Goal: Complete application form

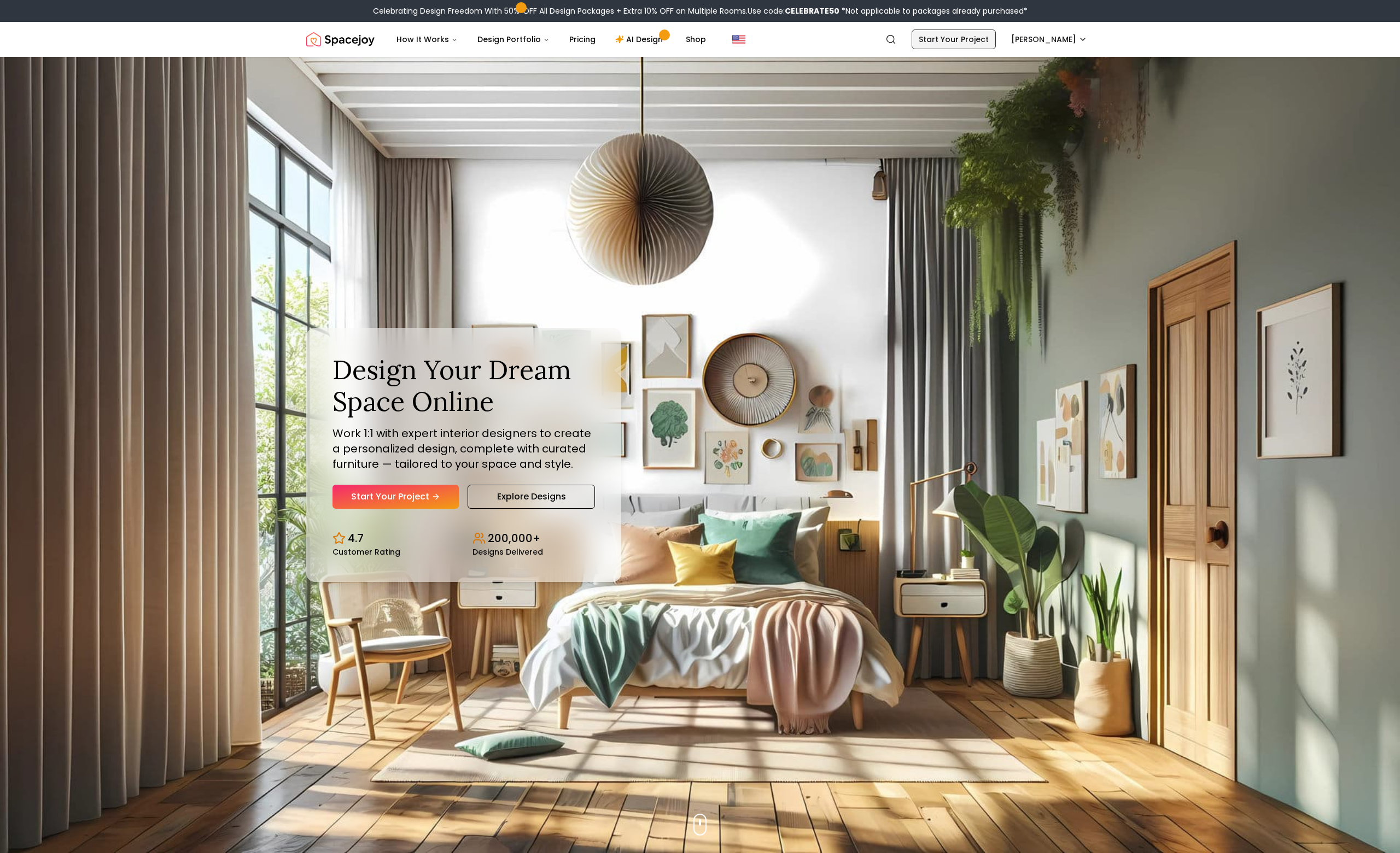
drag, startPoint x: 983, startPoint y: 39, endPoint x: 1053, endPoint y: 40, distance: 70.0
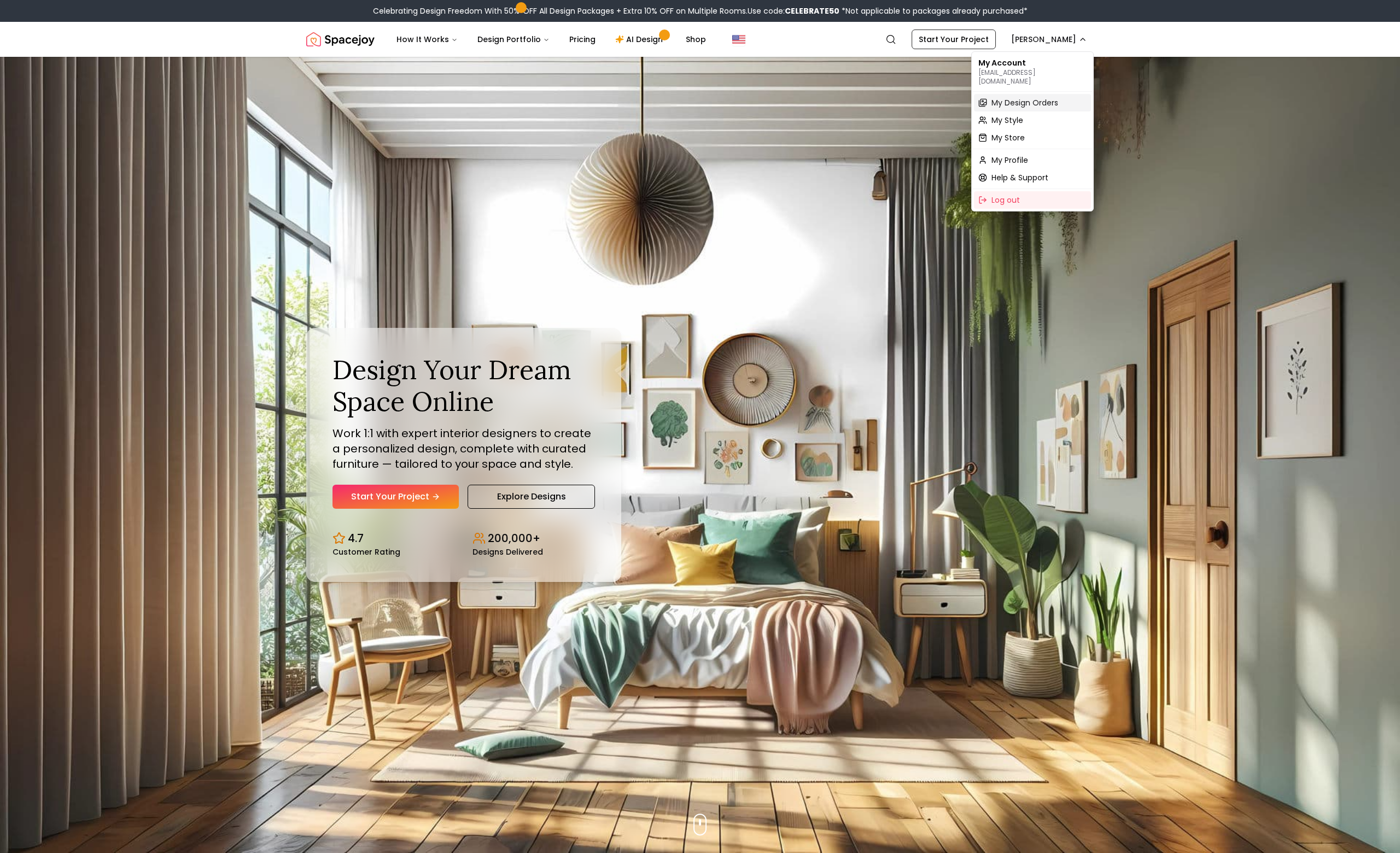
click at [1021, 97] on span "My Design Orders" at bounding box center [1024, 103] width 67 height 11
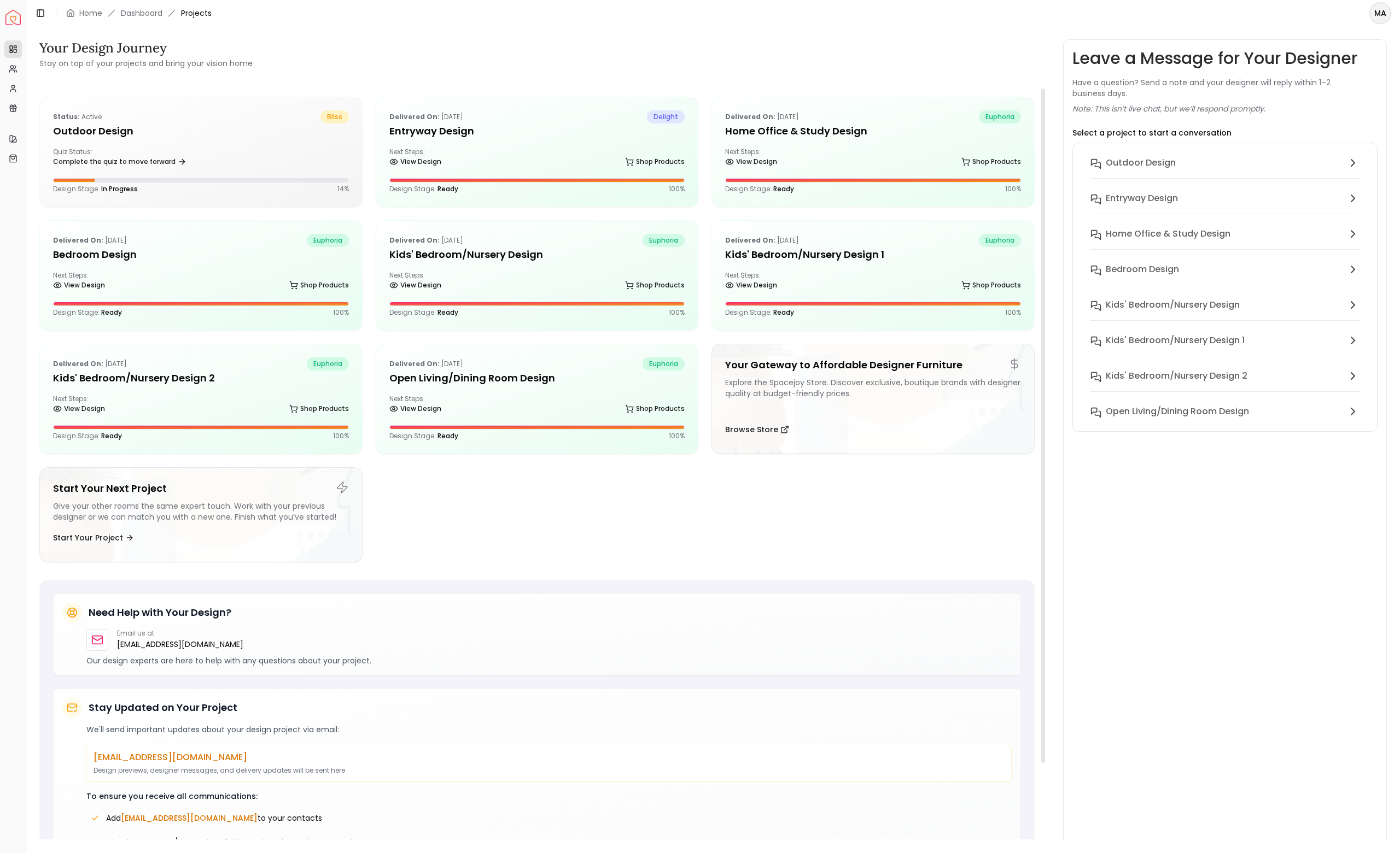
click at [779, 501] on ul "Status: active bliss Outdoor design Quiz Status: Complete the quiz to move forw…" at bounding box center [537, 334] width 995 height 474
click at [271, 149] on div "Quiz Status: Complete the quiz to move forward" at bounding box center [201, 158] width 296 height 22
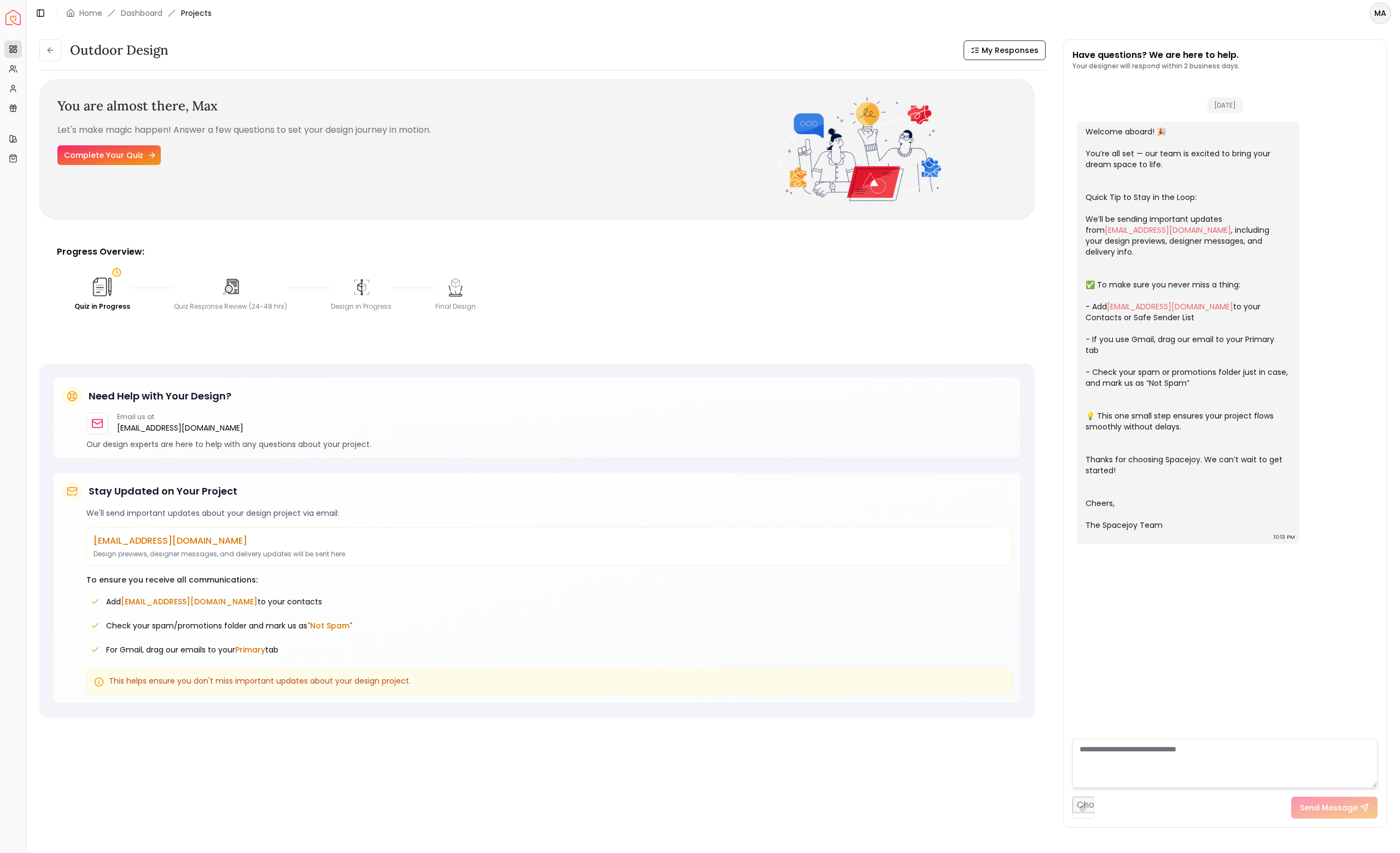
click at [102, 158] on link "Complete Your Quiz" at bounding box center [109, 155] width 103 height 20
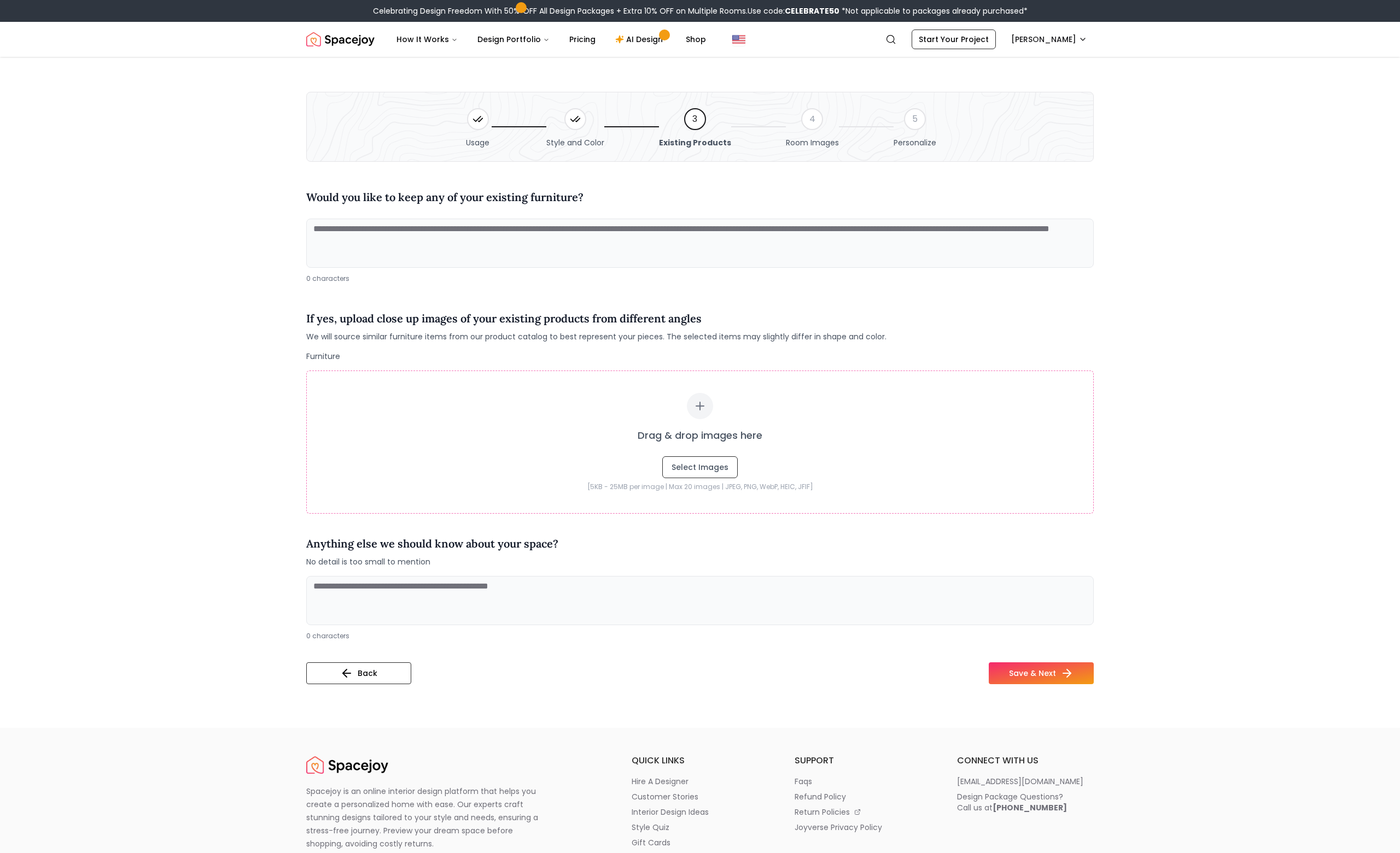
click at [586, 238] on textarea at bounding box center [700, 243] width 787 height 49
click at [590, 241] on textarea at bounding box center [700, 243] width 787 height 49
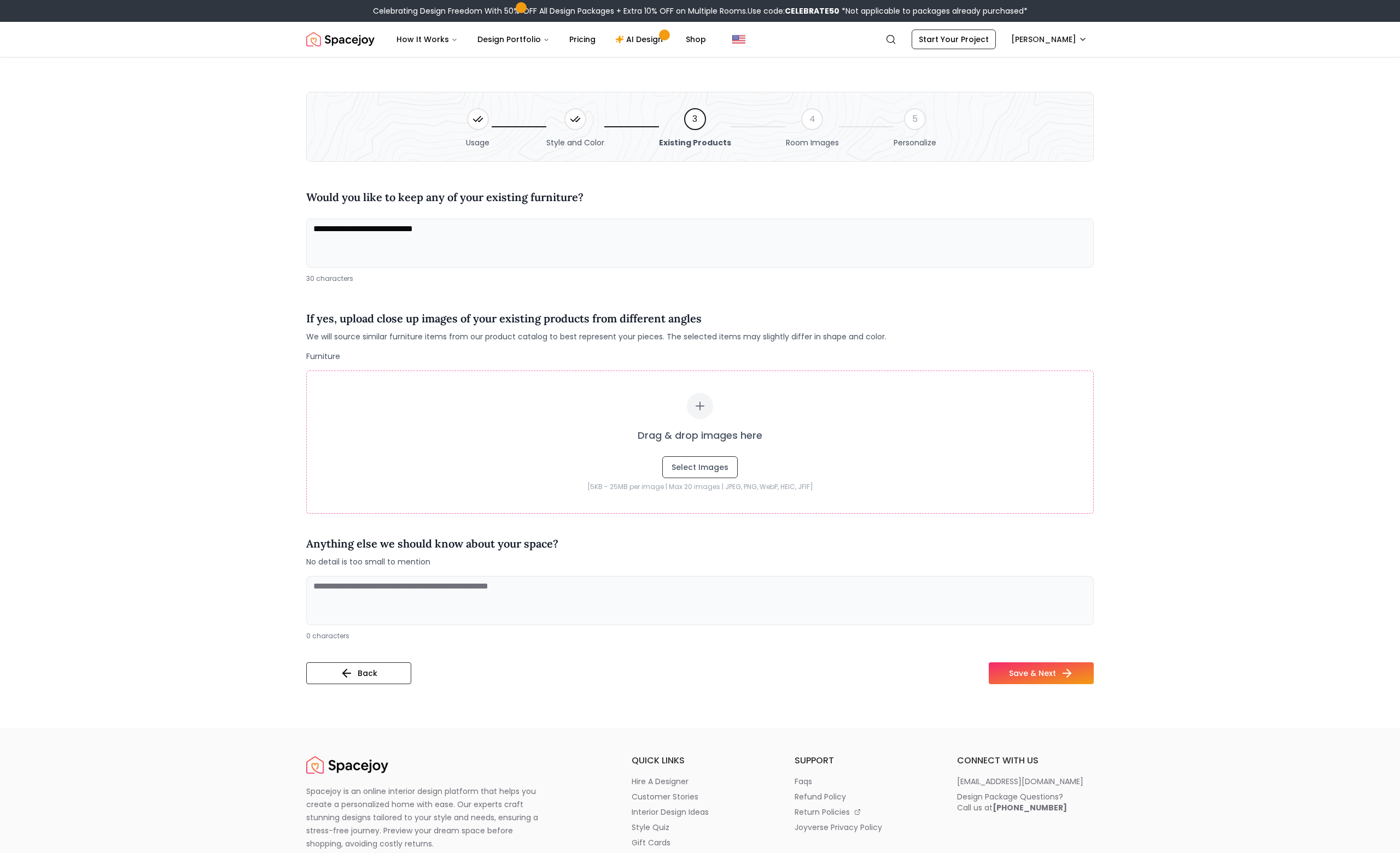
type textarea "**********"
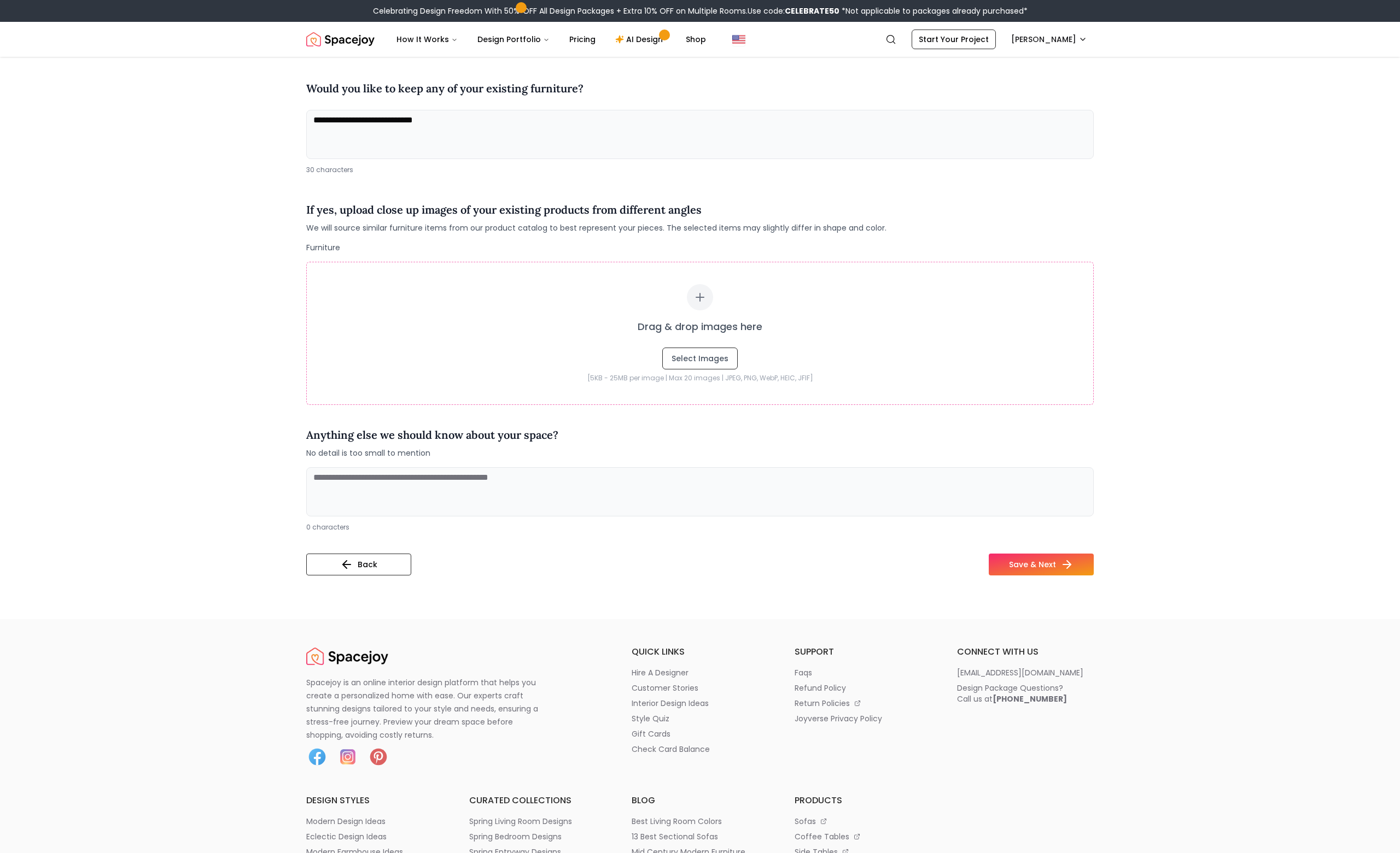
scroll to position [121, 0]
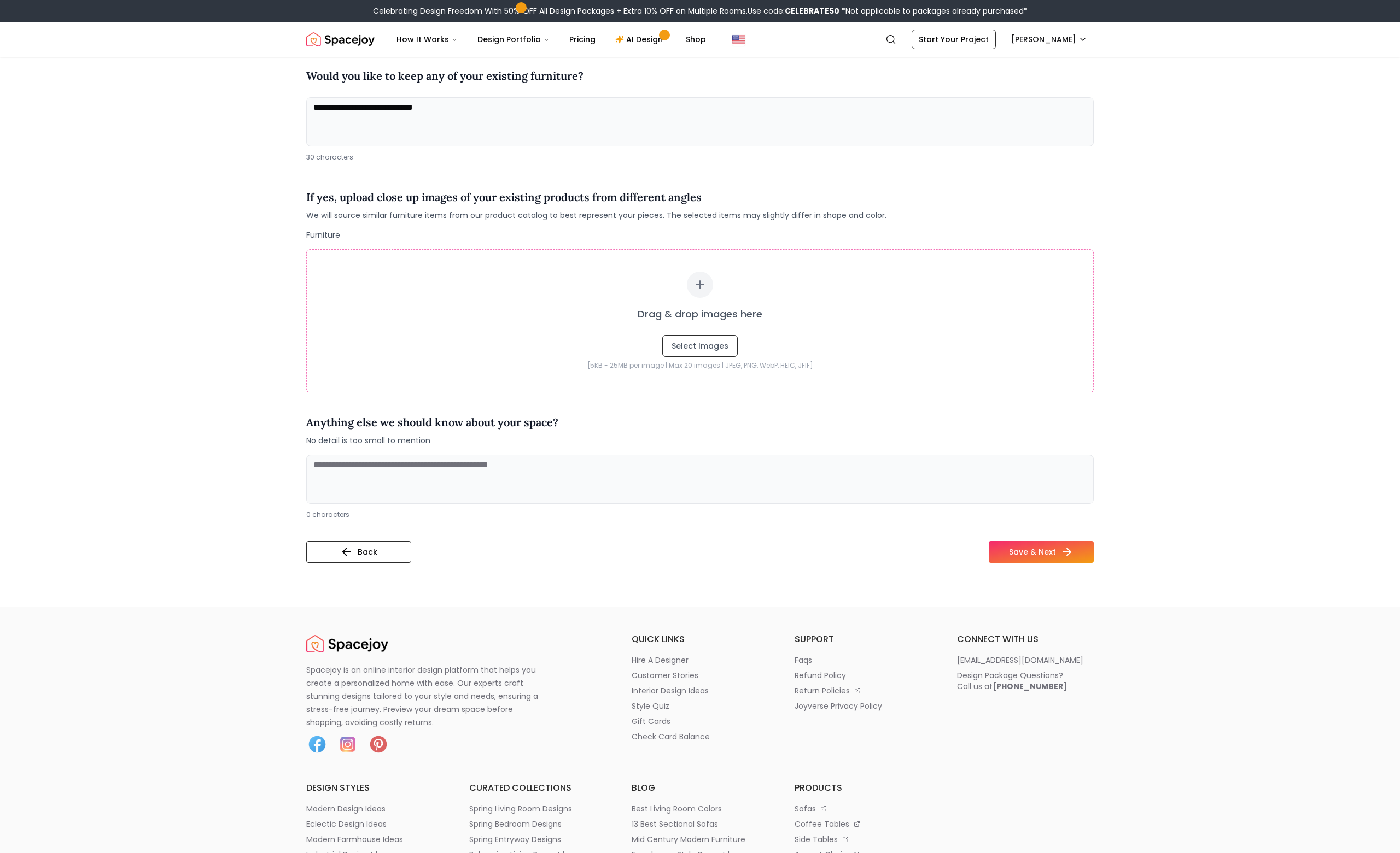
click at [385, 489] on textarea at bounding box center [700, 479] width 787 height 49
click at [384, 488] on textarea at bounding box center [700, 479] width 787 height 49
click at [1066, 545] on button "Save & Next" at bounding box center [1041, 551] width 105 height 22
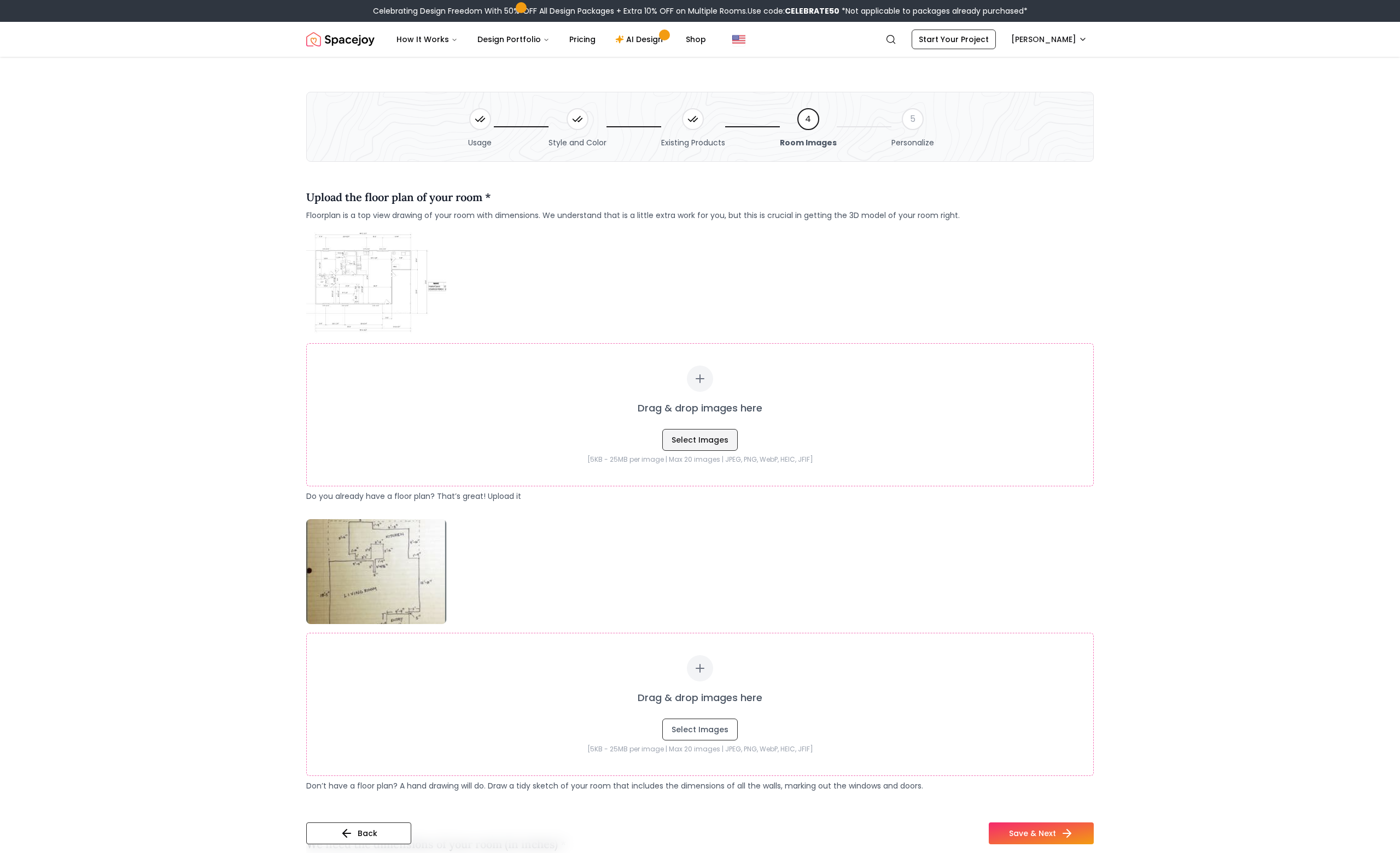
click at [680, 436] on button "Select Images" at bounding box center [700, 440] width 75 height 22
click at [690, 433] on button "Select Images" at bounding box center [700, 440] width 75 height 22
click at [688, 438] on button "Select Images" at bounding box center [700, 440] width 75 height 22
type input "**********"
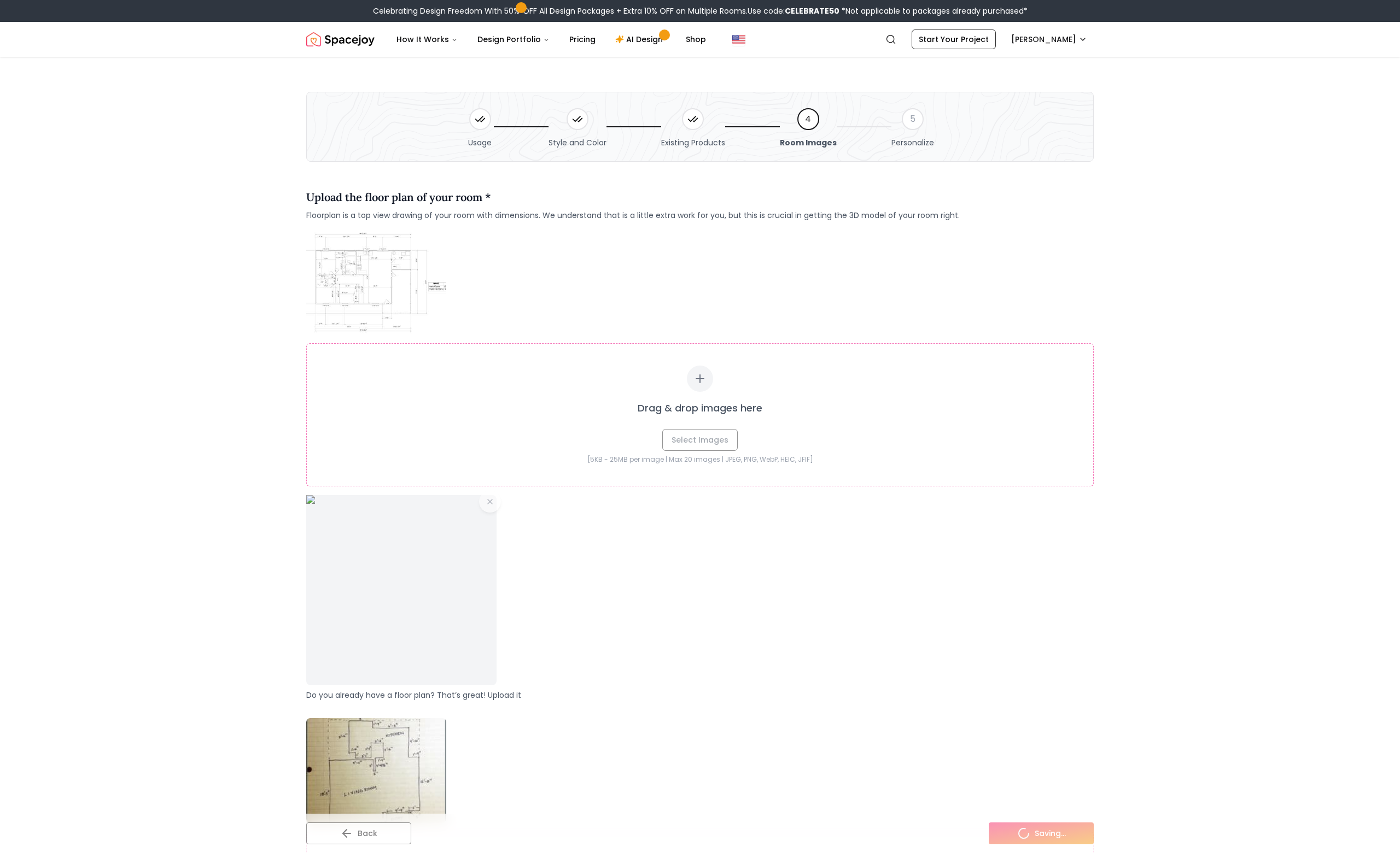
click at [698, 441] on div "Drag & drop images here Select Images" at bounding box center [700, 408] width 743 height 85
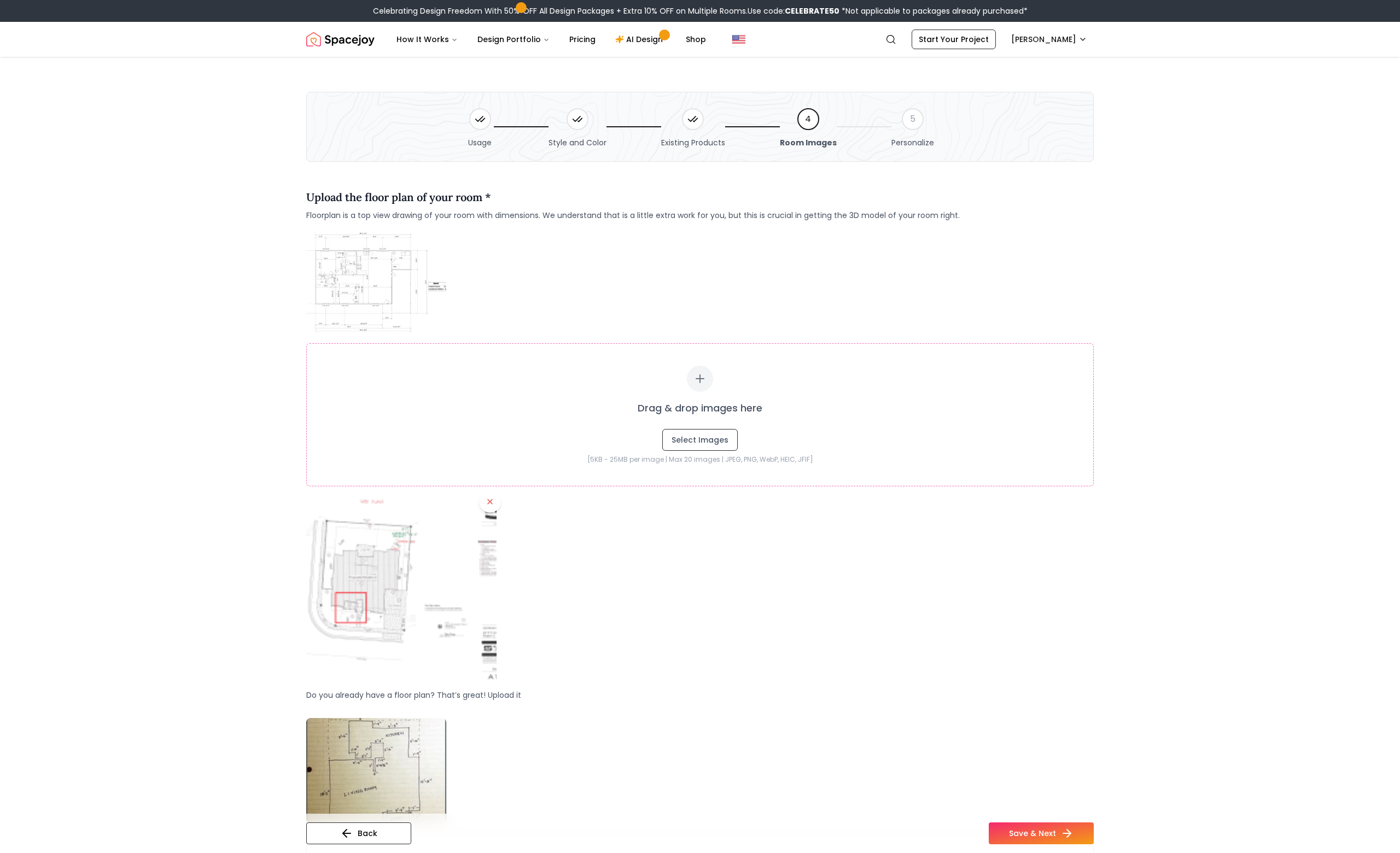
type input "**********"
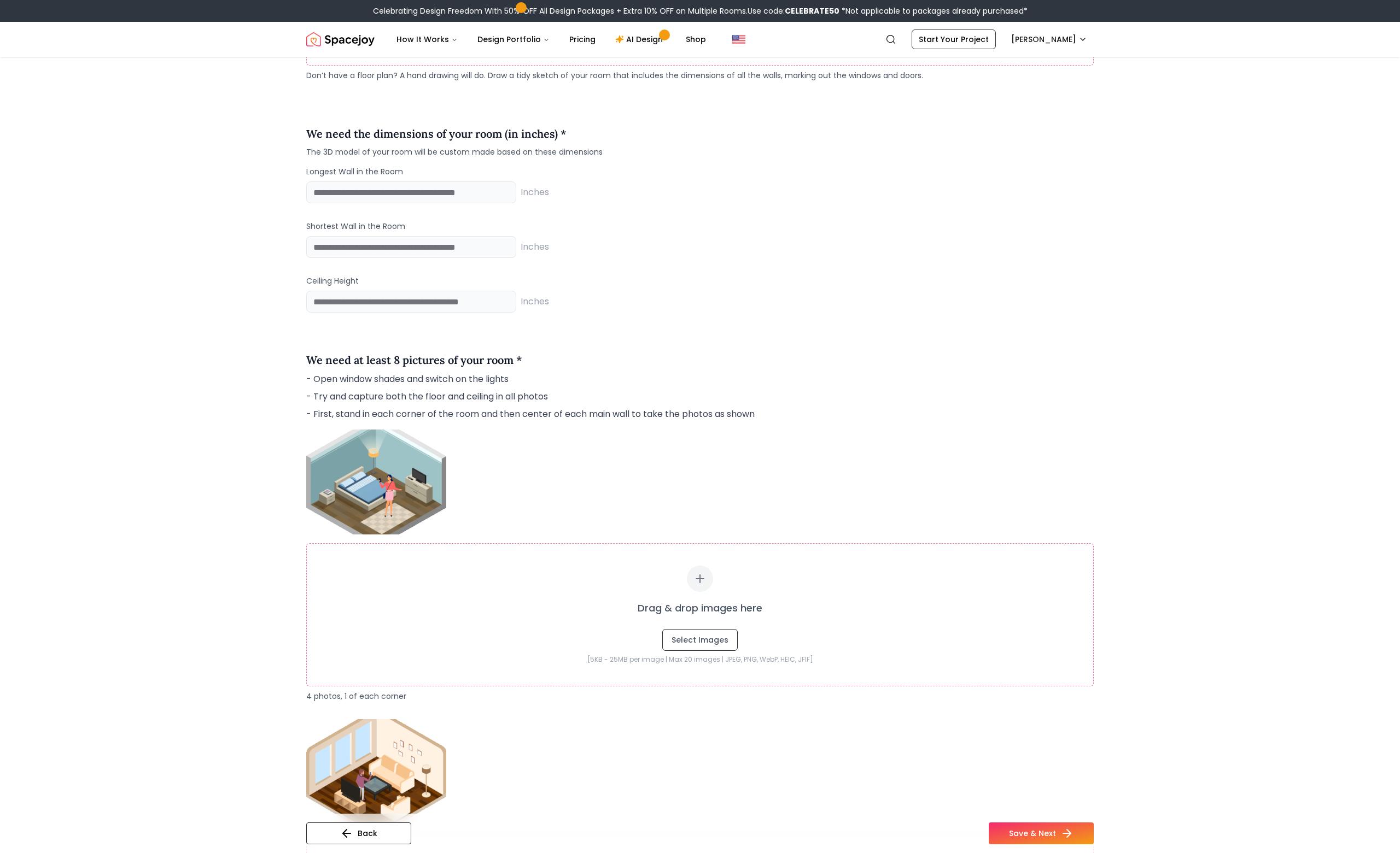
scroll to position [1319, 0]
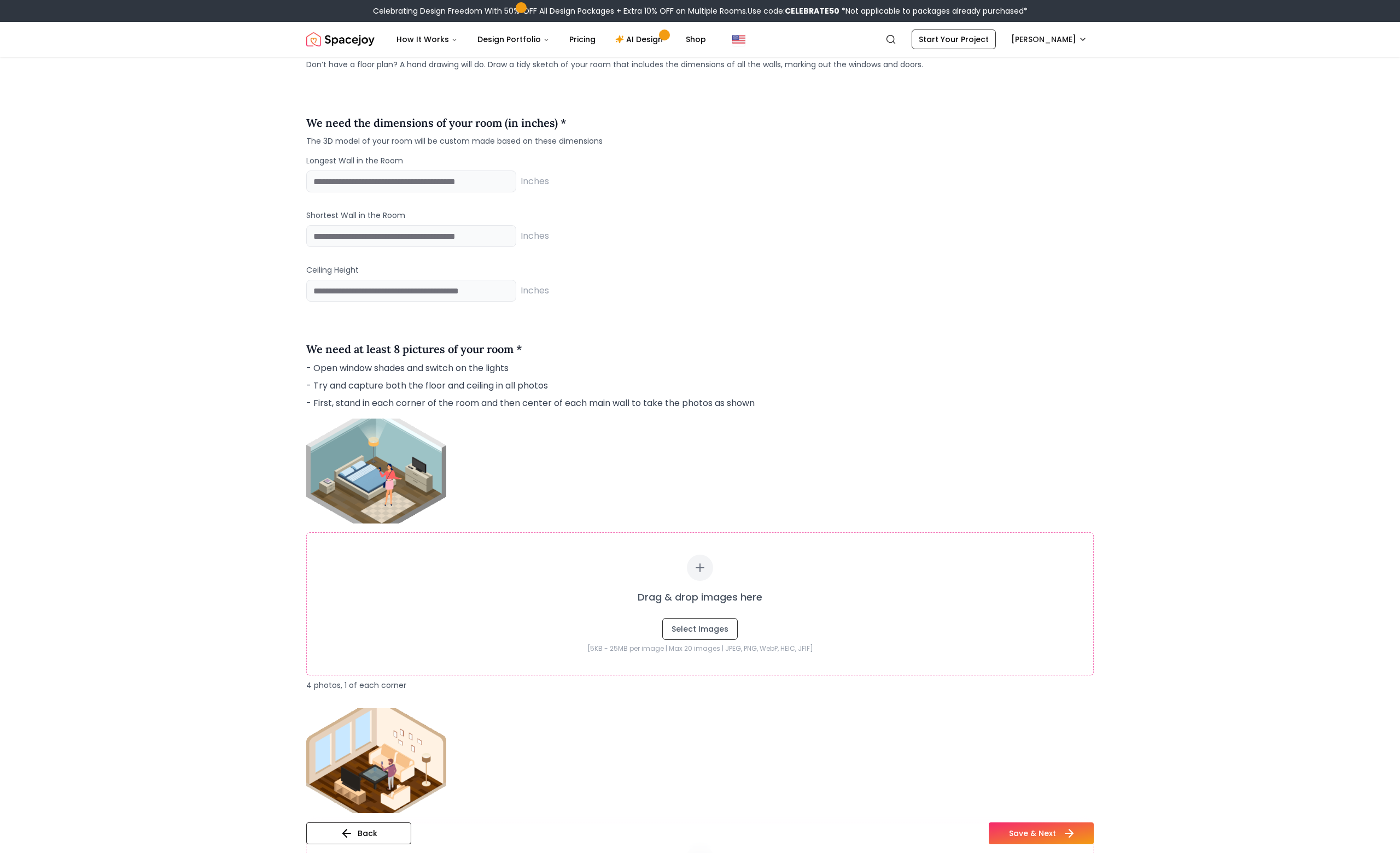
click at [1019, 827] on button "Save & Next" at bounding box center [1041, 833] width 105 height 22
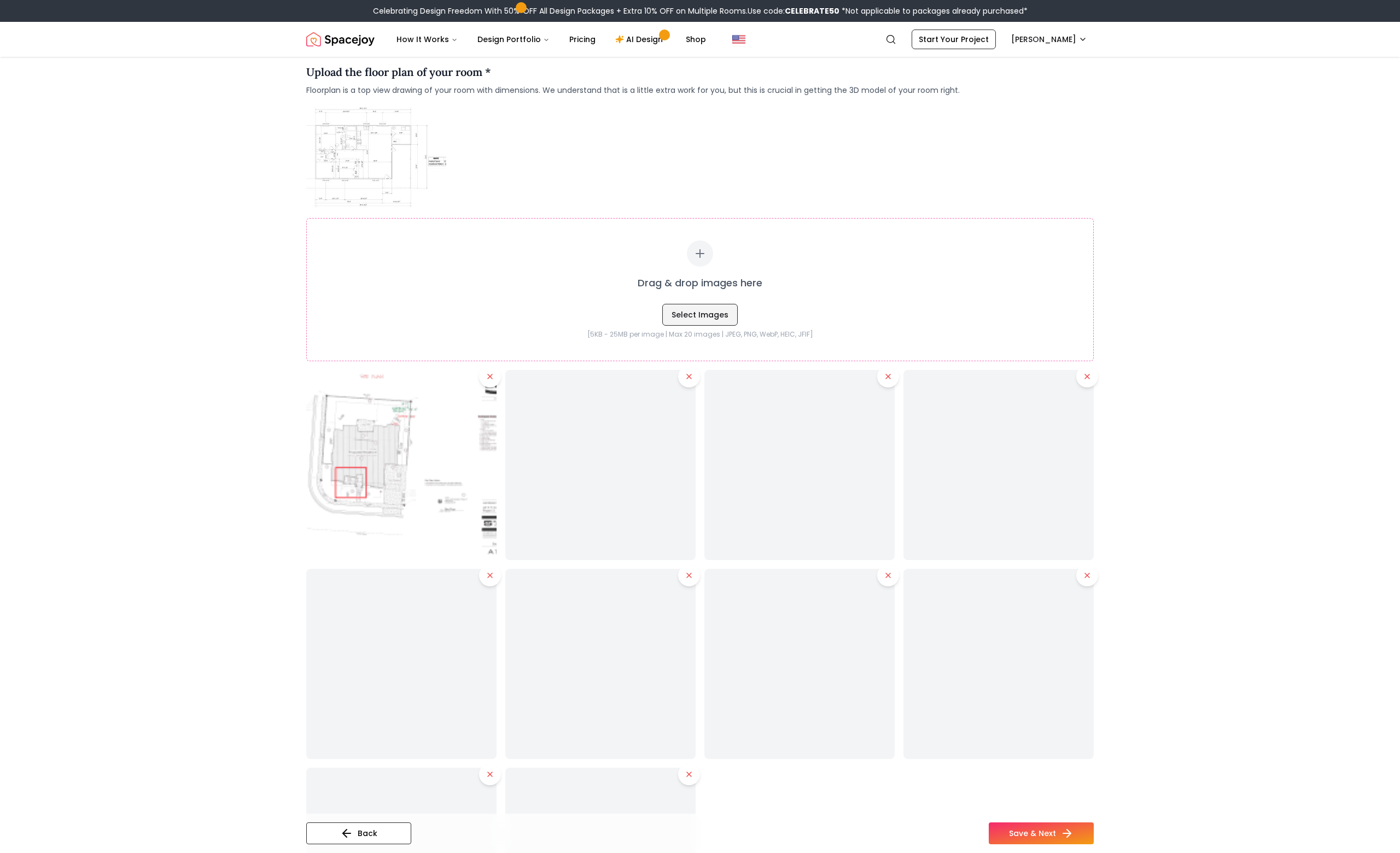
scroll to position [157, 0]
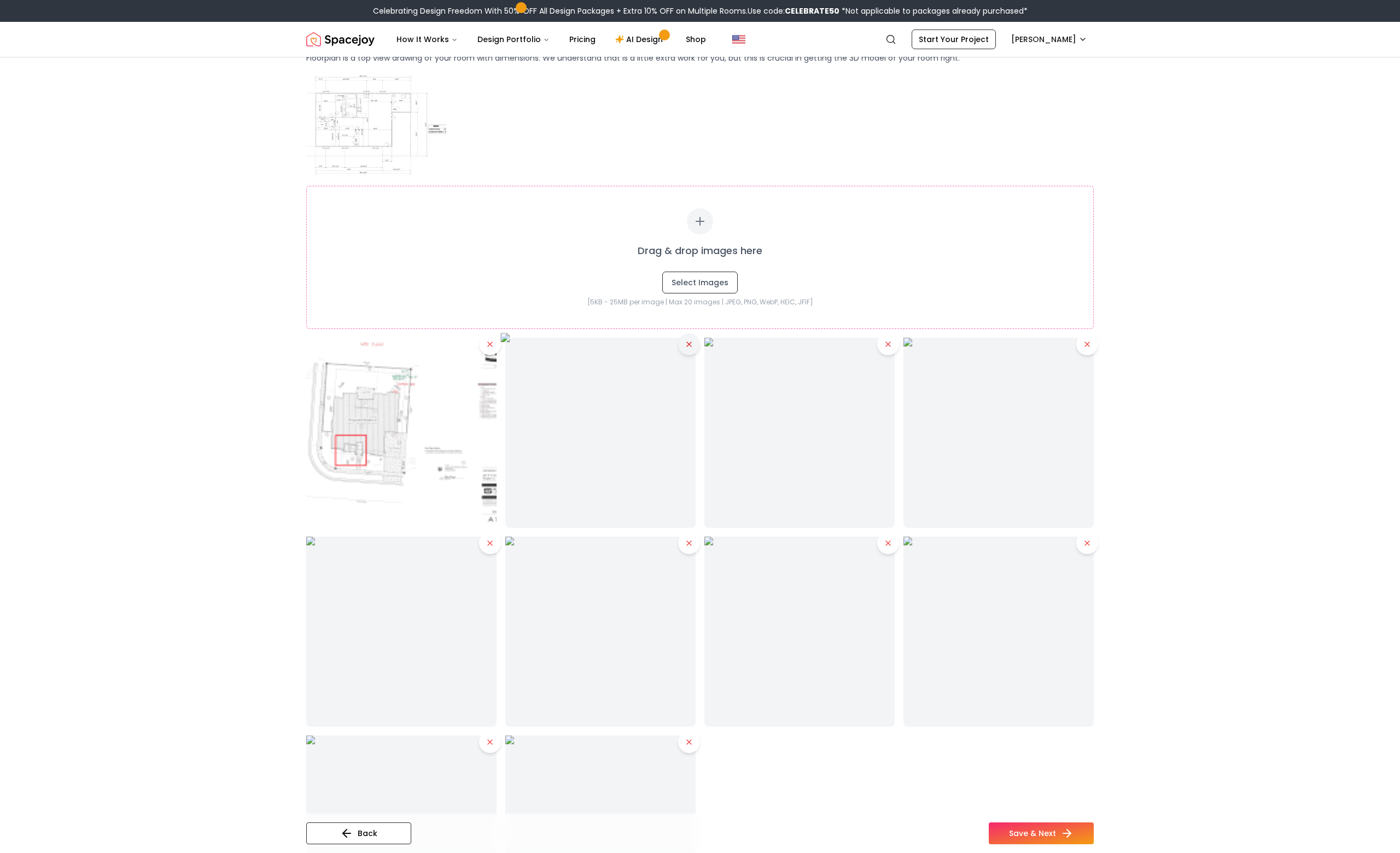
click at [688, 348] on icon at bounding box center [689, 344] width 9 height 9
click at [688, 347] on icon at bounding box center [689, 344] width 9 height 9
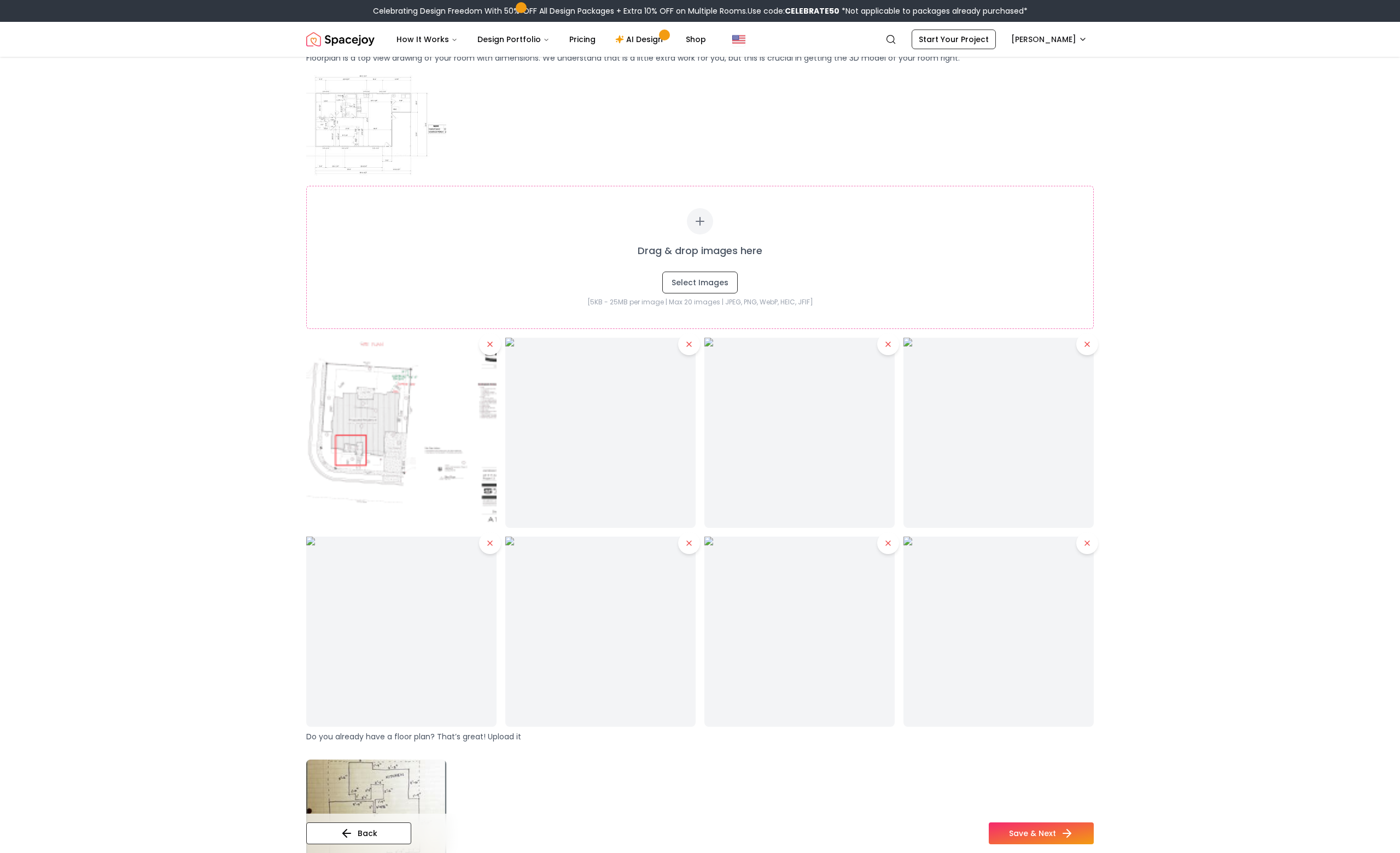
click at [688, 347] on icon at bounding box center [689, 344] width 9 height 9
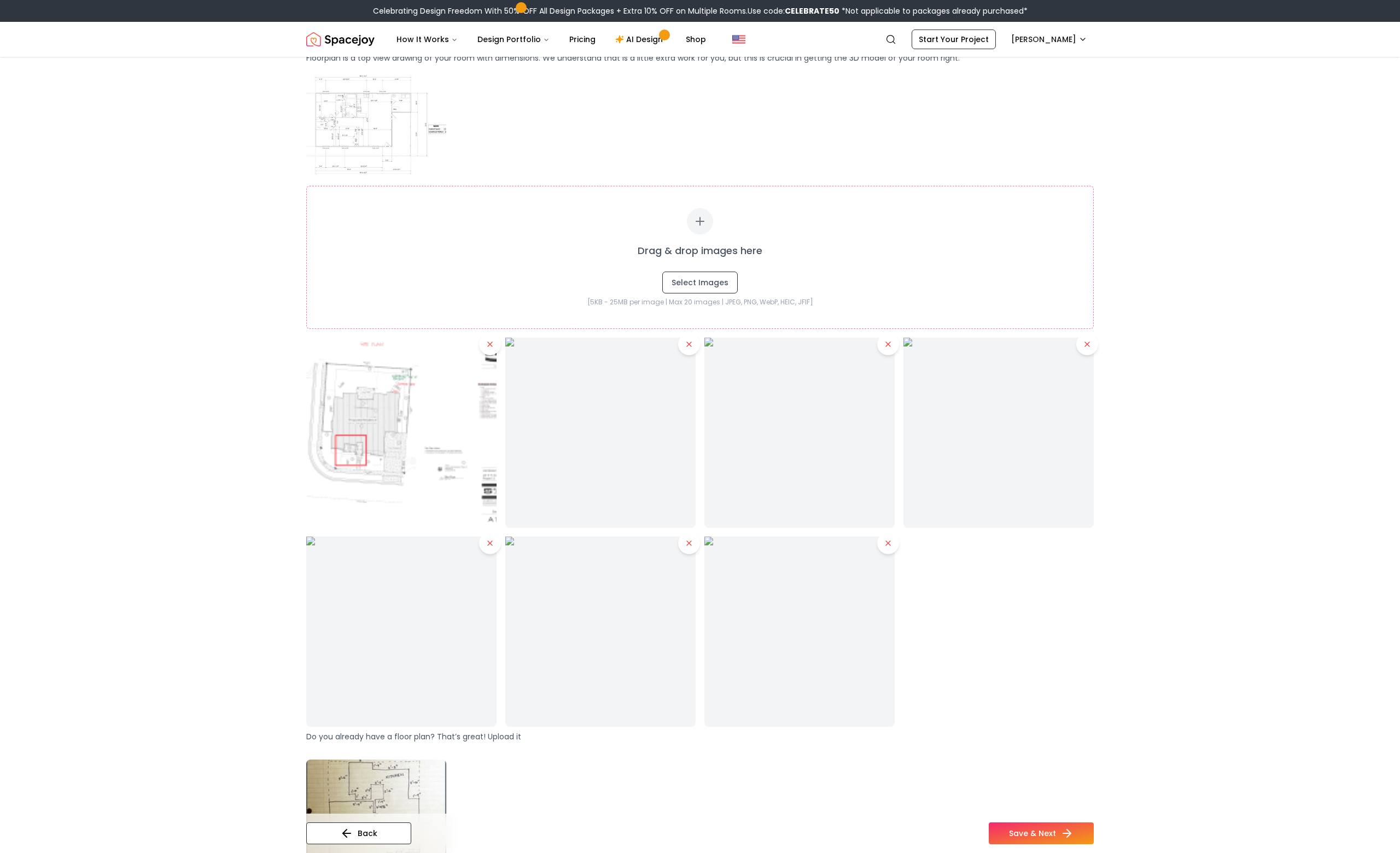
click at [688, 347] on icon at bounding box center [689, 344] width 9 height 9
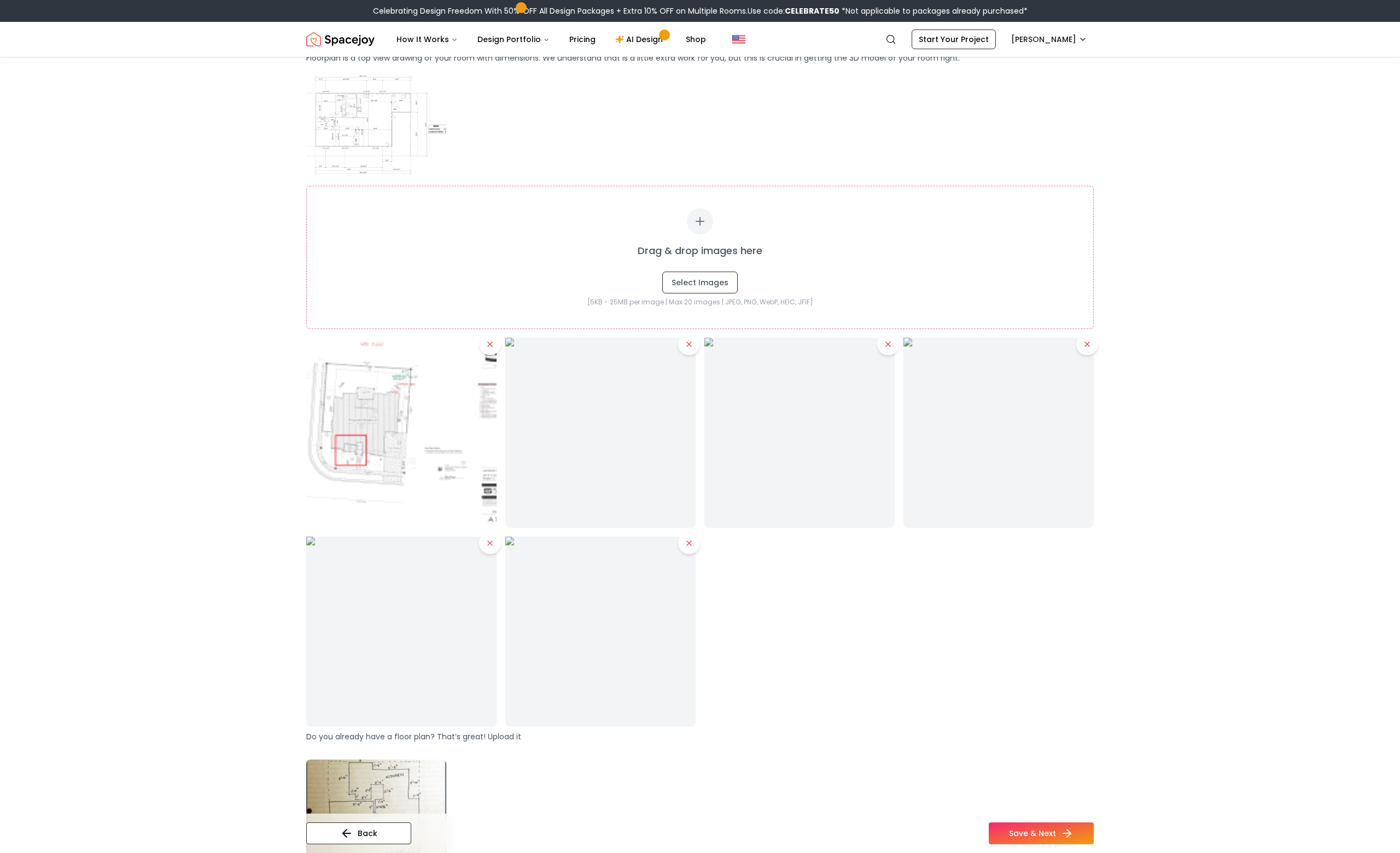
click at [688, 347] on icon at bounding box center [689, 344] width 9 height 9
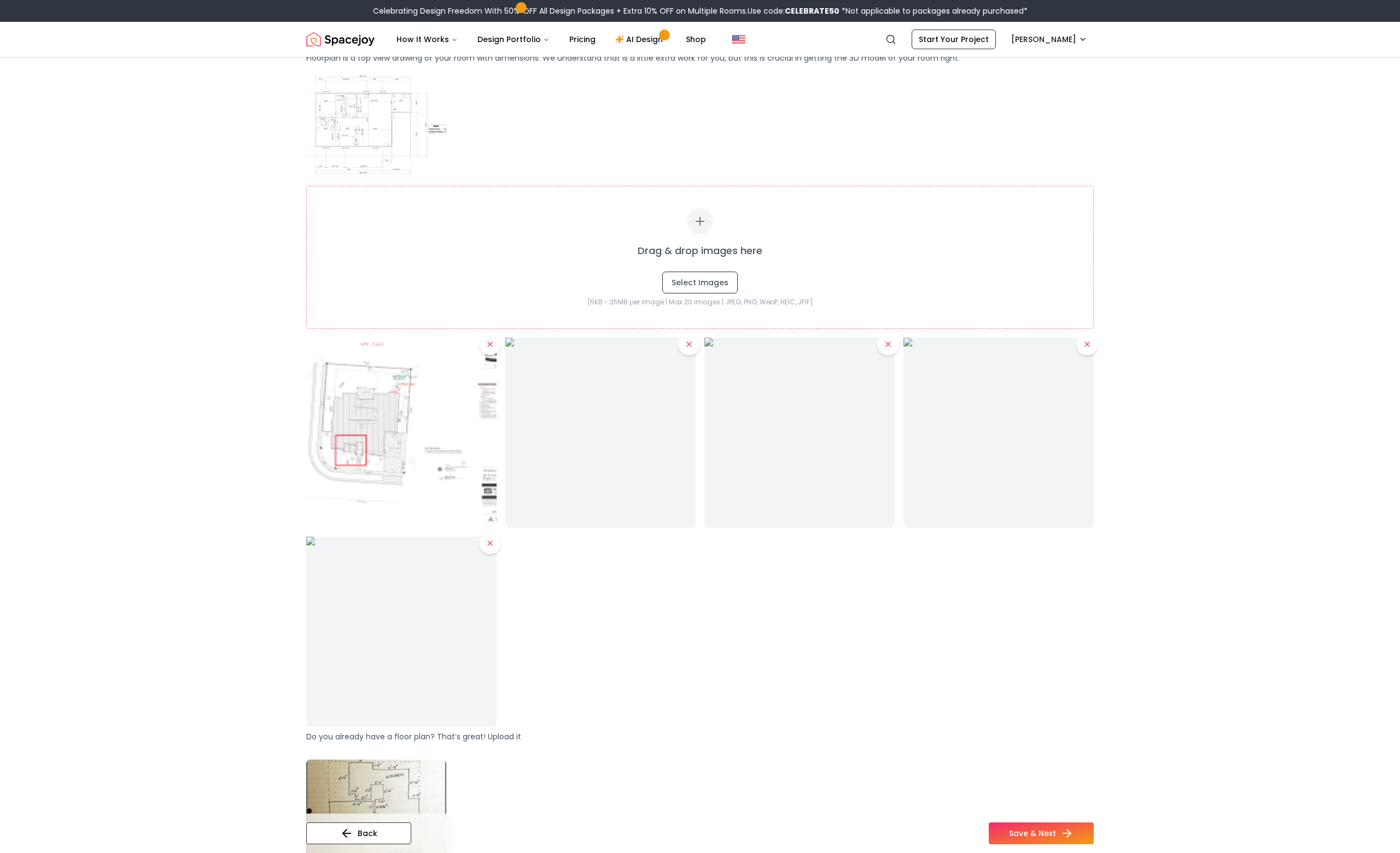
click at [688, 347] on icon at bounding box center [689, 344] width 9 height 9
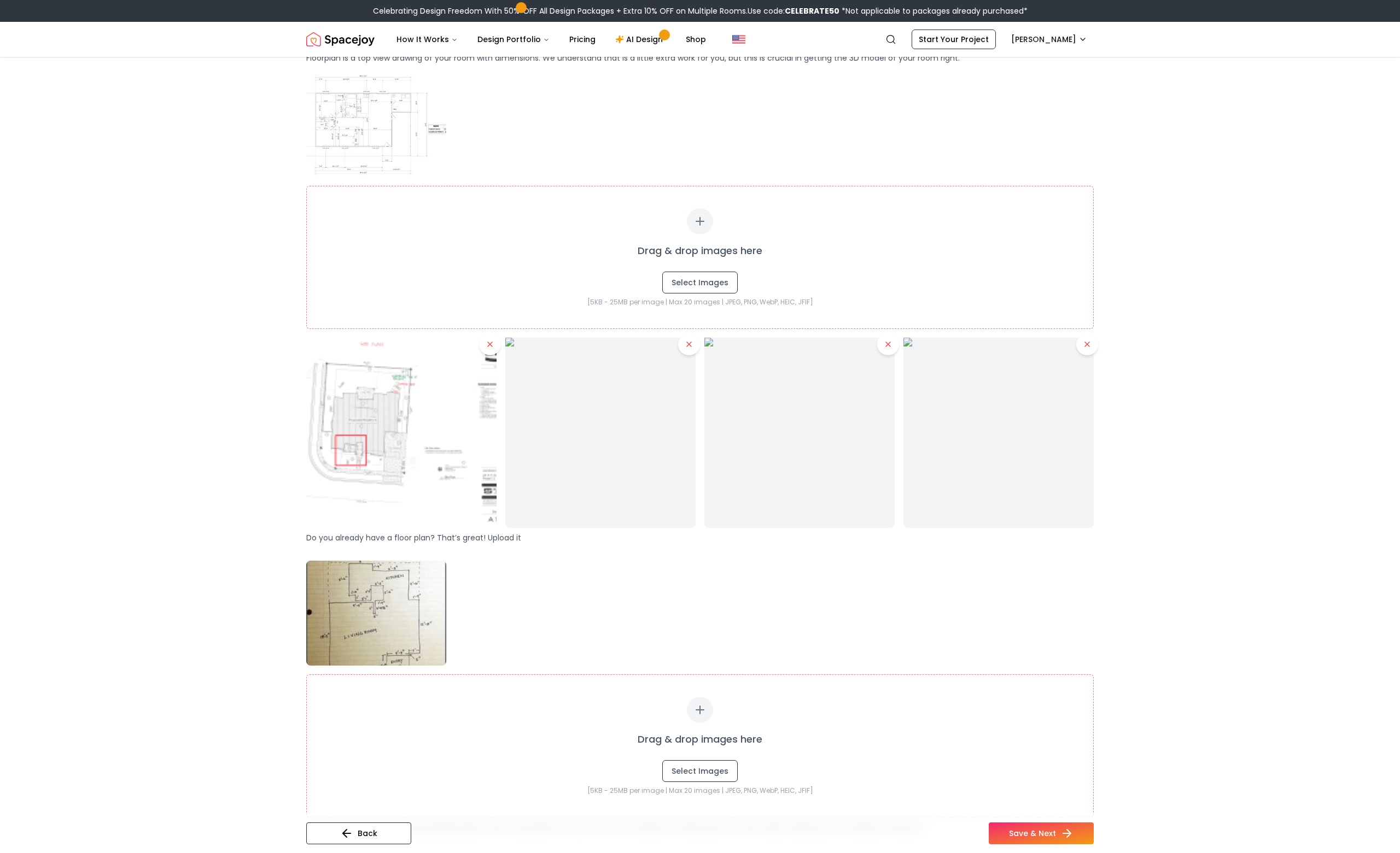
click at [688, 347] on icon at bounding box center [689, 344] width 9 height 9
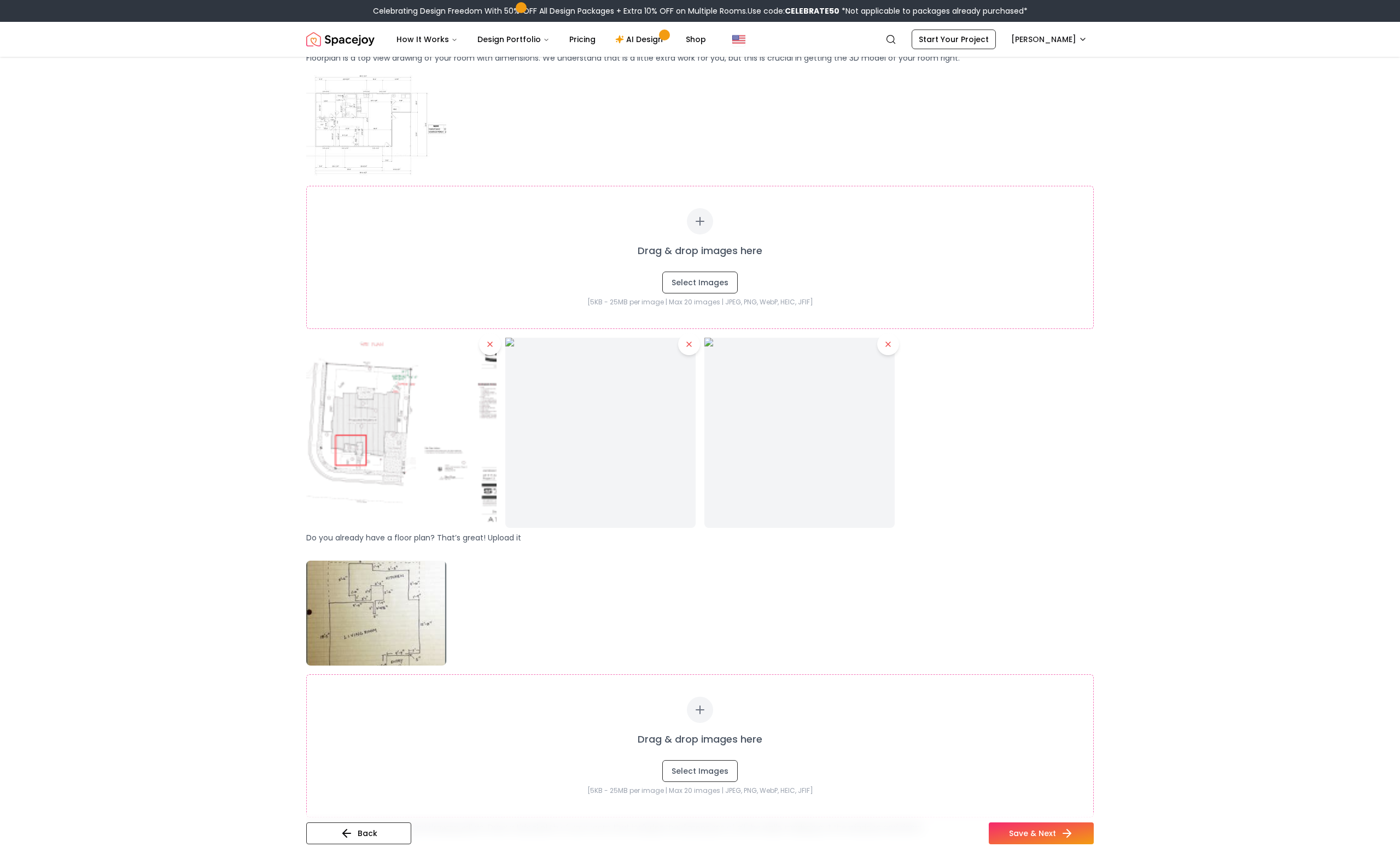
click at [688, 347] on icon at bounding box center [689, 344] width 9 height 9
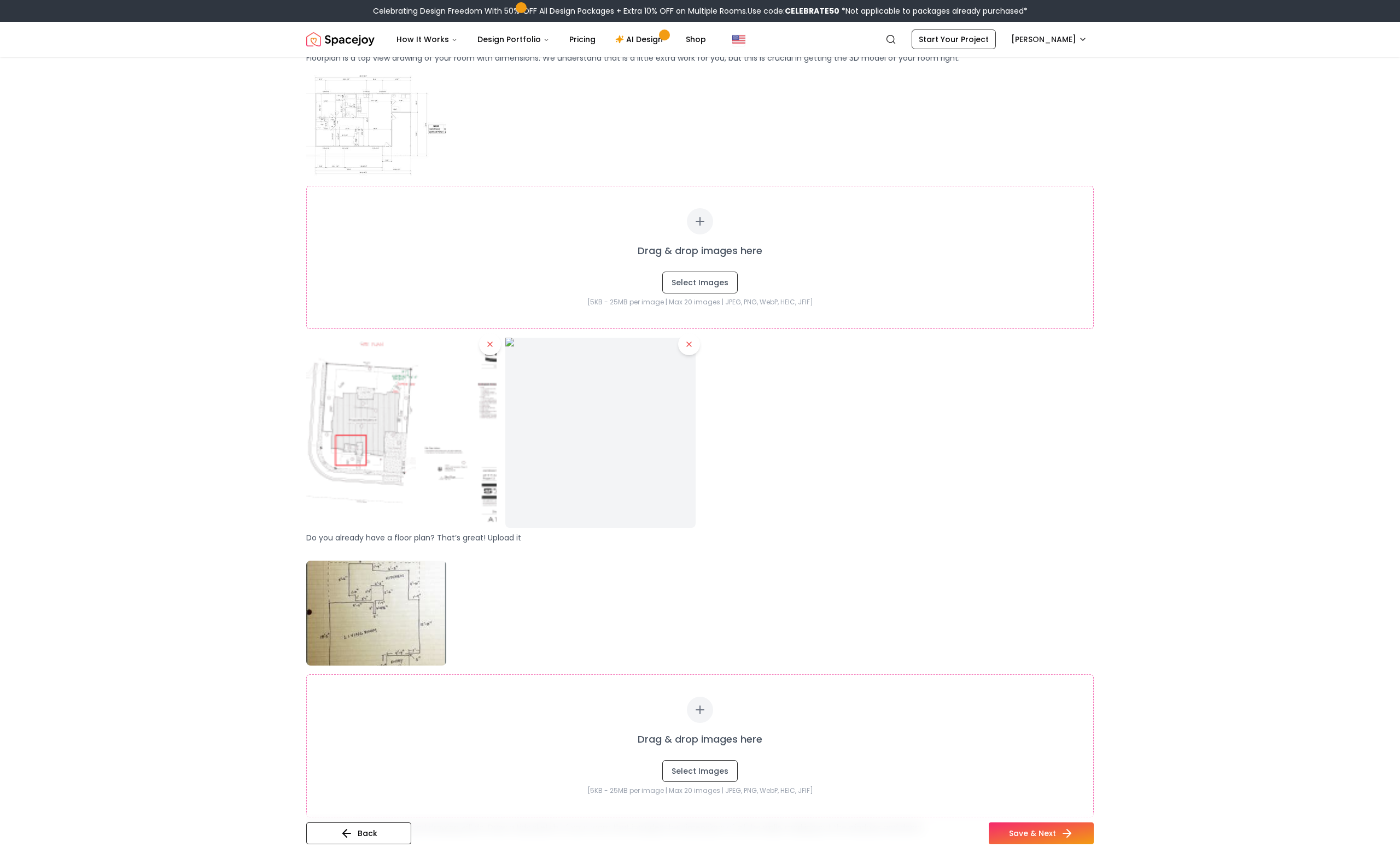
click at [688, 347] on icon at bounding box center [689, 344] width 9 height 9
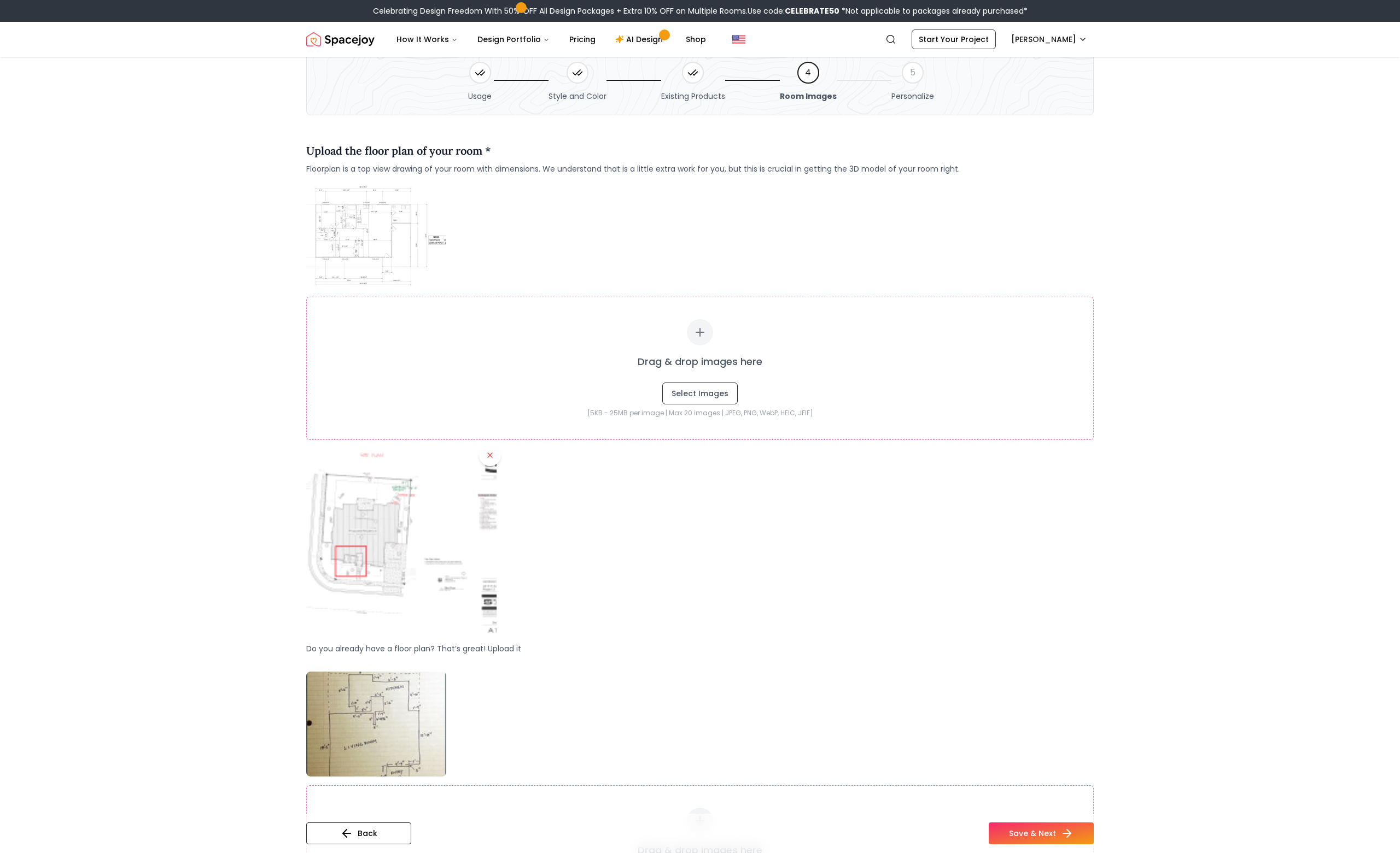
scroll to position [18, 0]
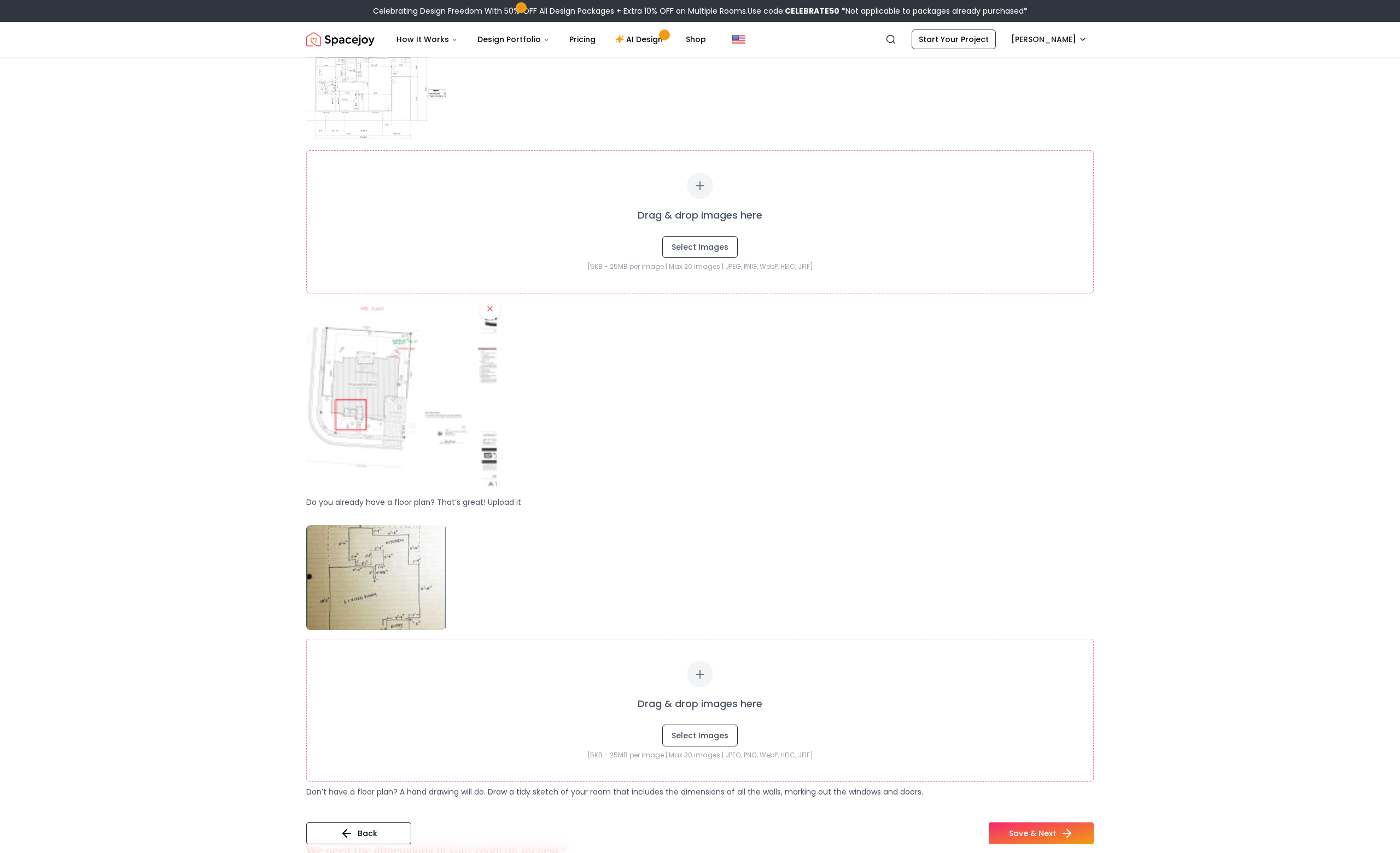
scroll to position [0, 0]
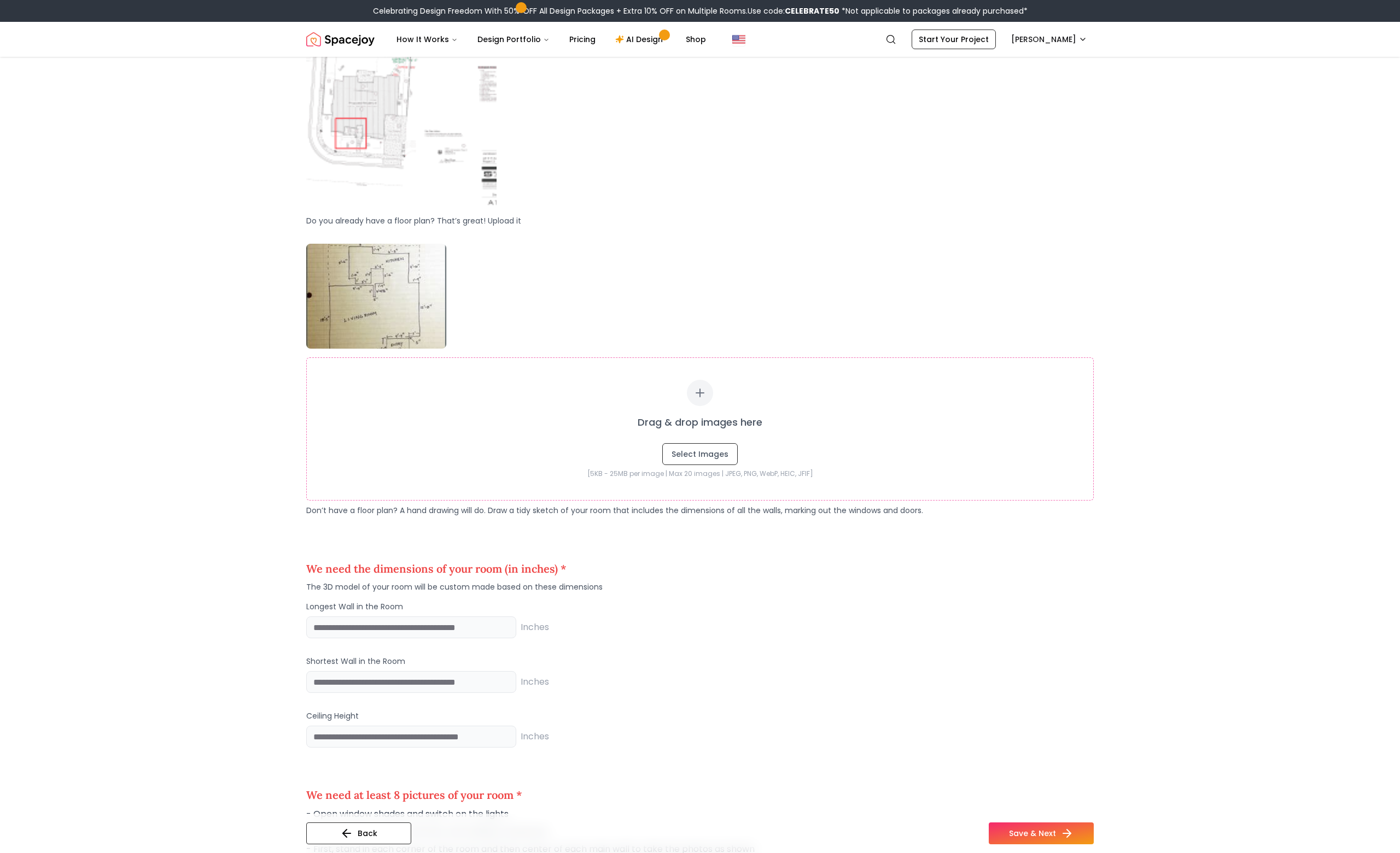
scroll to position [510, 0]
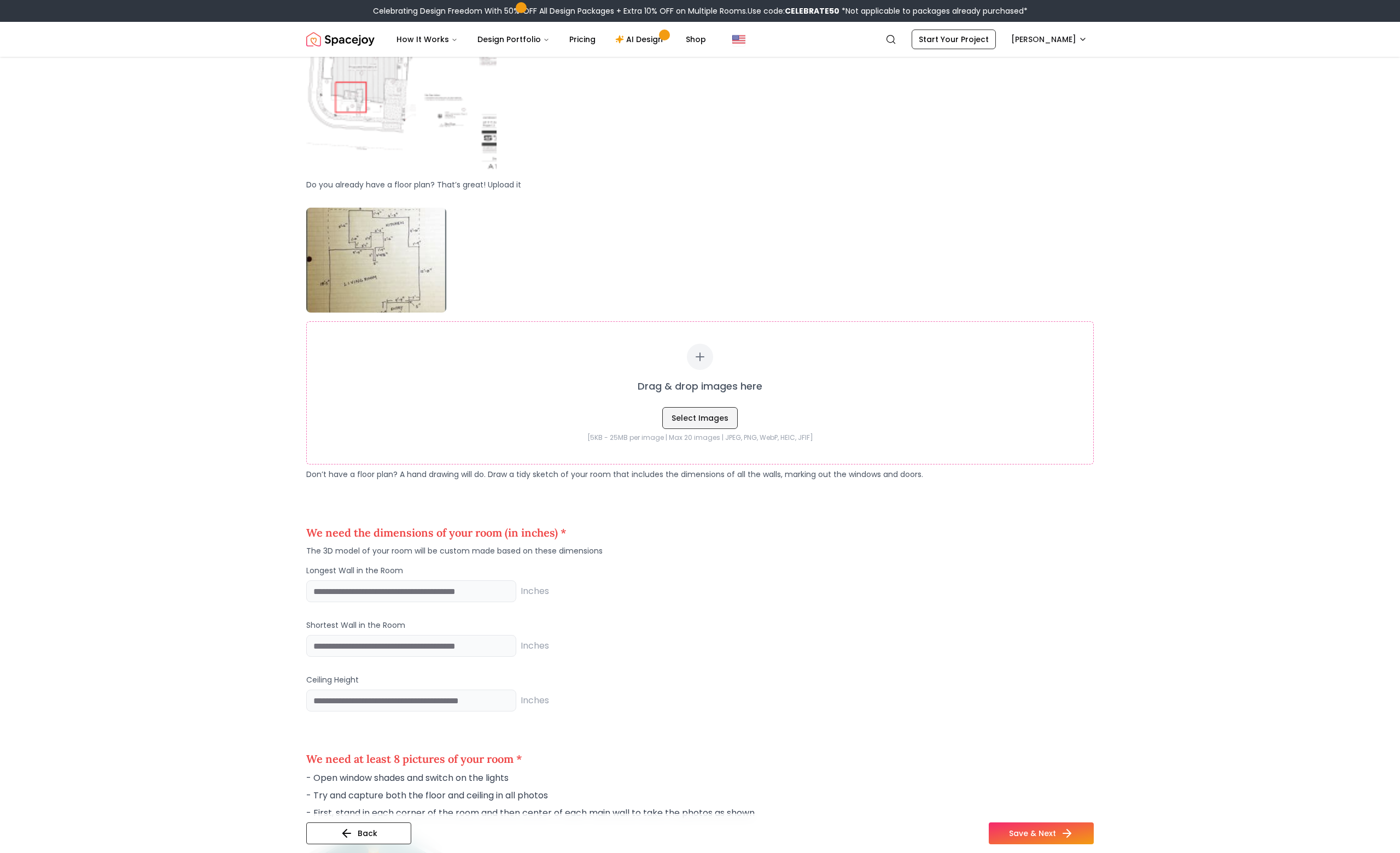
click at [702, 418] on button "Select Images" at bounding box center [700, 418] width 75 height 22
type input "**********"
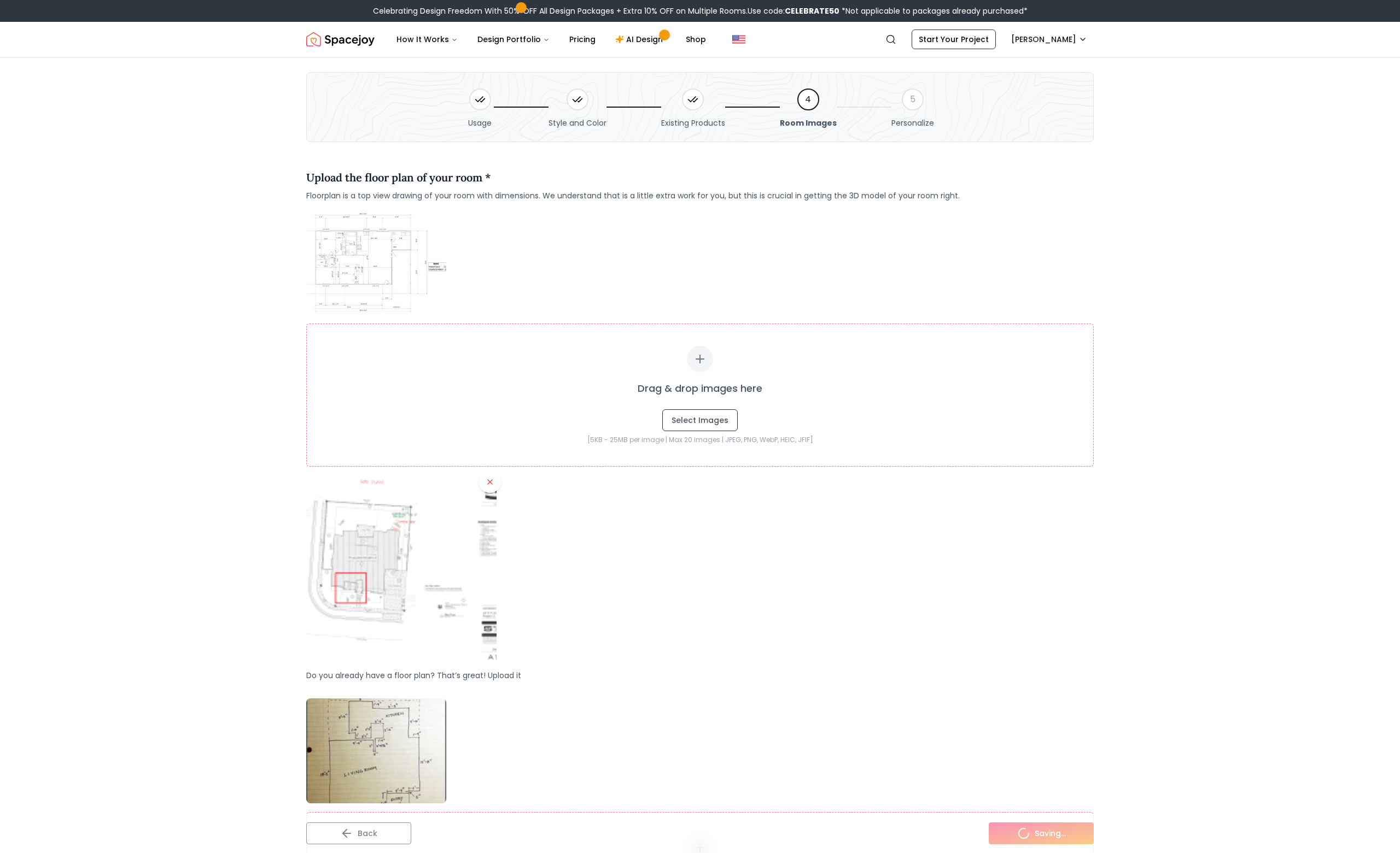
scroll to position [0, 0]
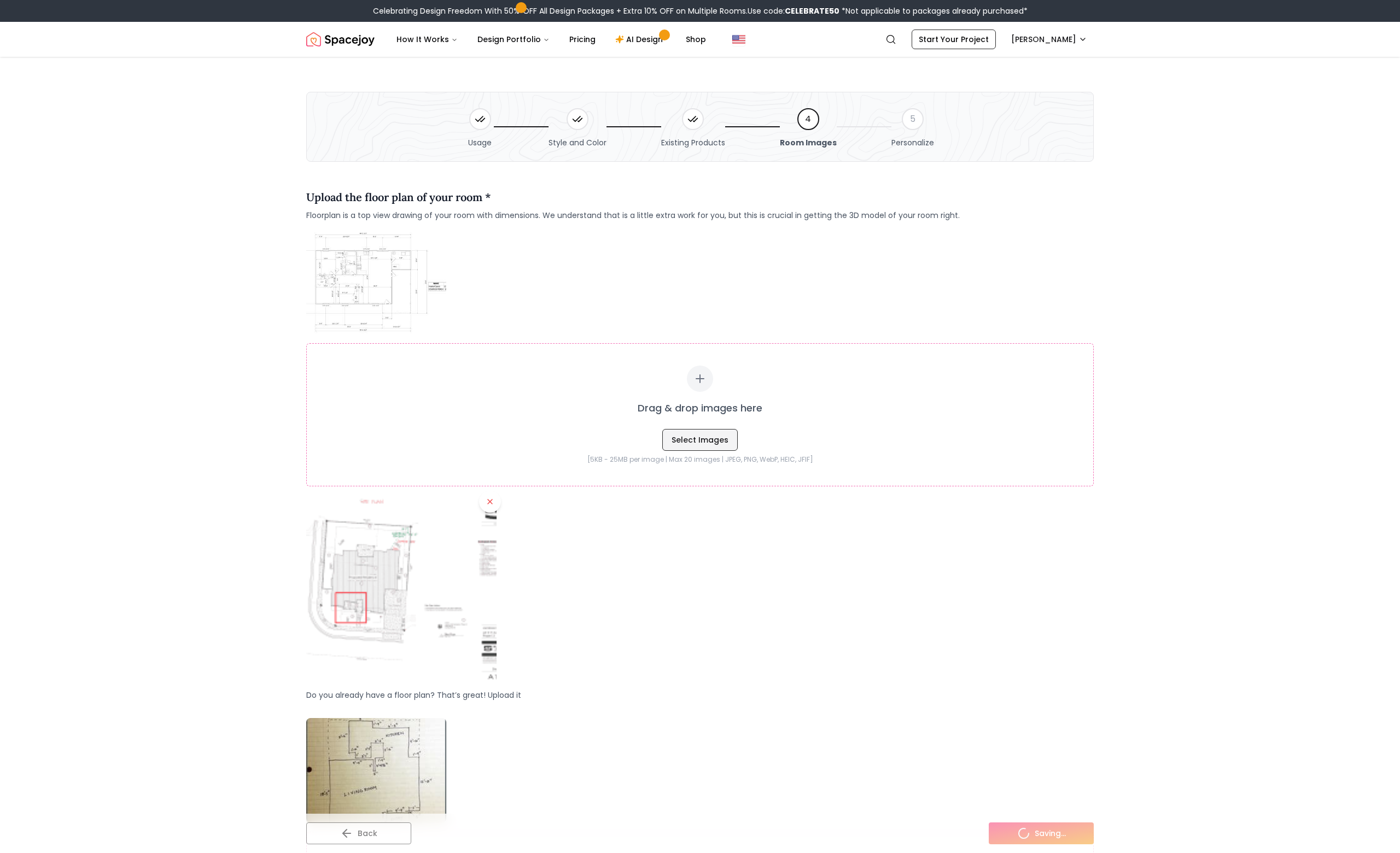
click at [692, 441] on button "Select Images" at bounding box center [700, 440] width 75 height 22
type input "**********"
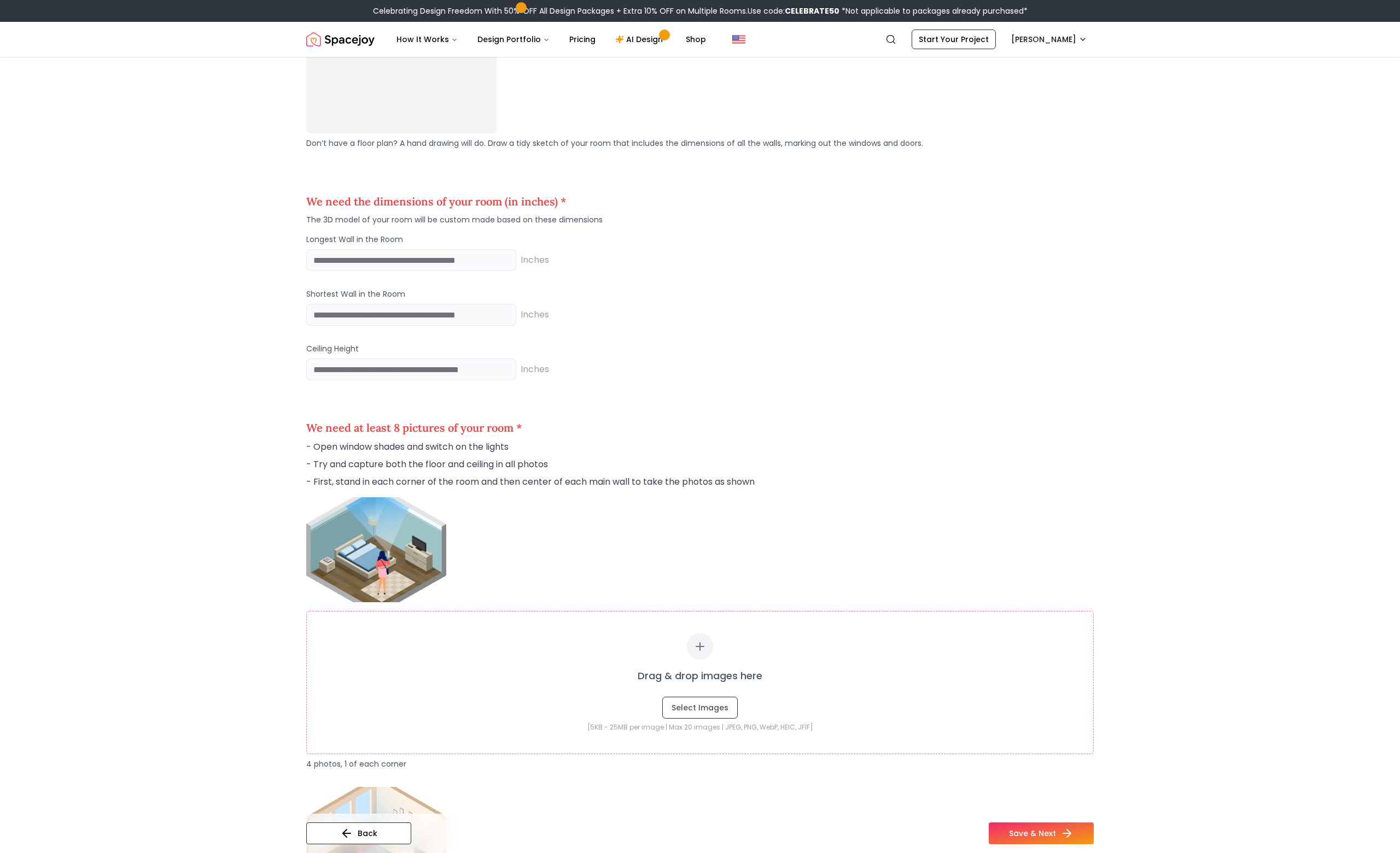
scroll to position [1437, 0]
click at [376, 263] on input "number" at bounding box center [411, 261] width 210 height 22
type input "***"
click at [388, 315] on input "number" at bounding box center [411, 316] width 210 height 22
type input "**"
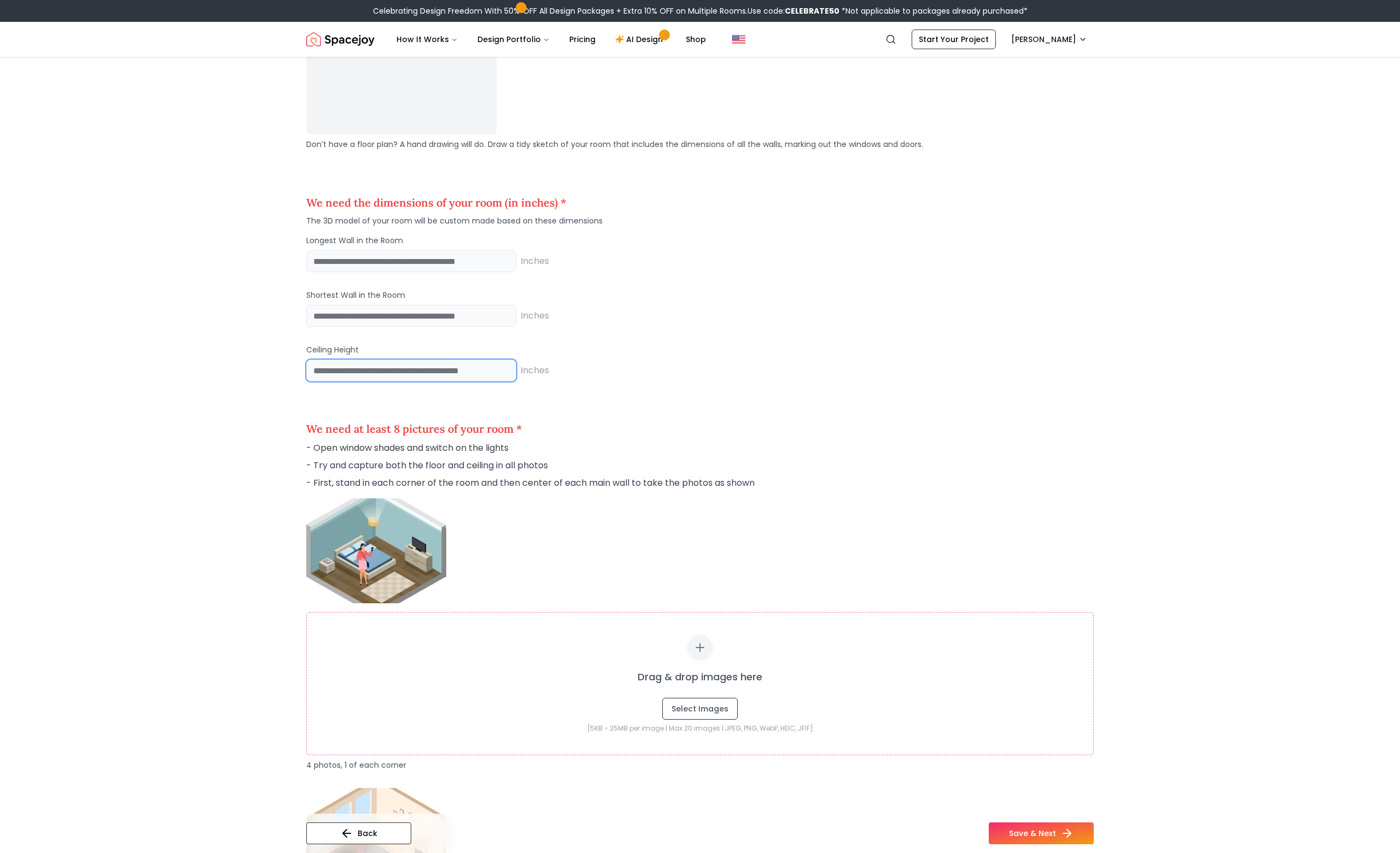
click at [369, 374] on input "number" at bounding box center [411, 371] width 210 height 22
type input "***"
click at [269, 486] on main "Usage Style and Color Existing Products 4 Room Images 5 Personalize Upload the …" at bounding box center [700, 90] width 1400 height 2941
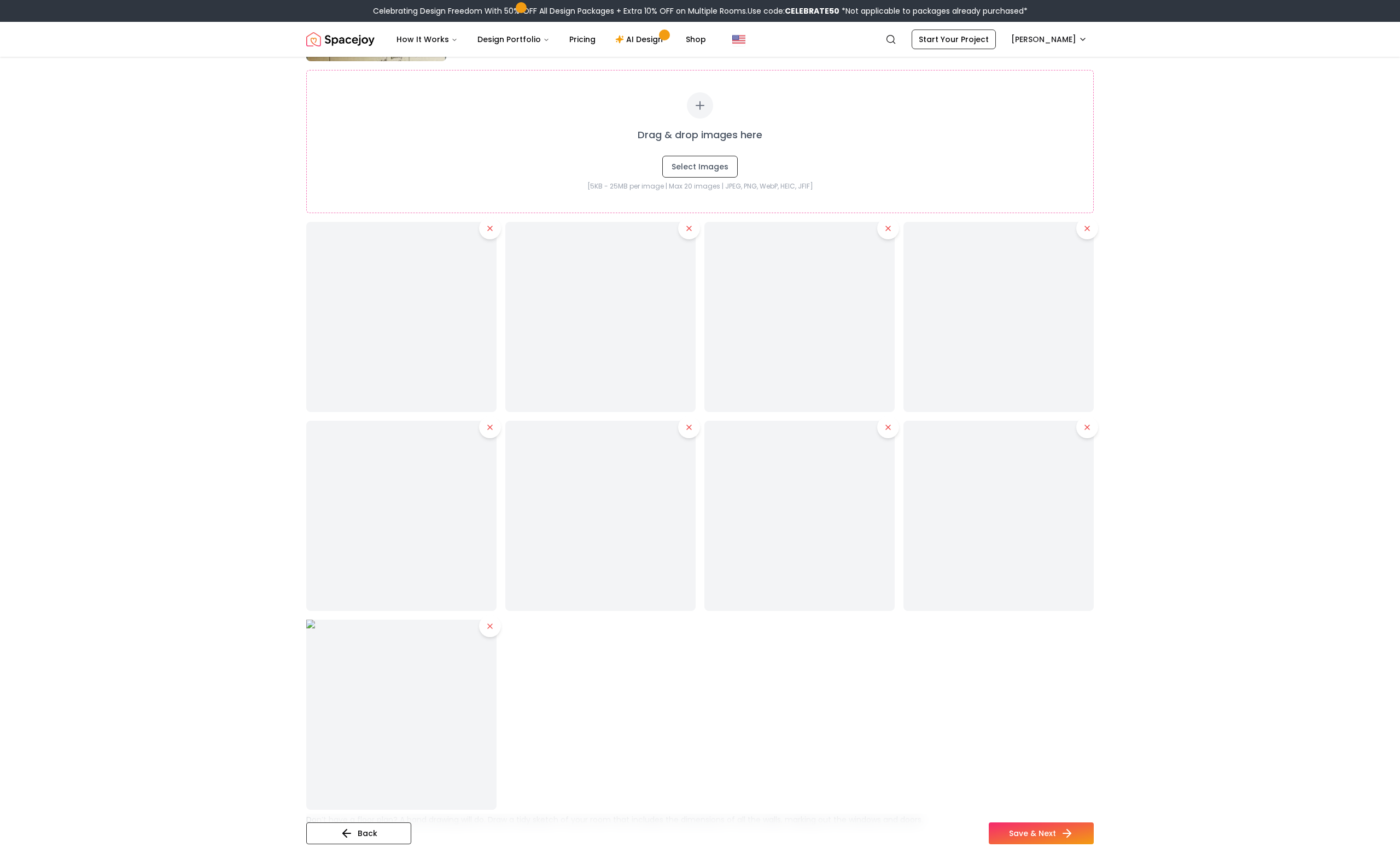
scroll to position [762, 0]
click at [492, 229] on icon at bounding box center [490, 229] width 9 height 9
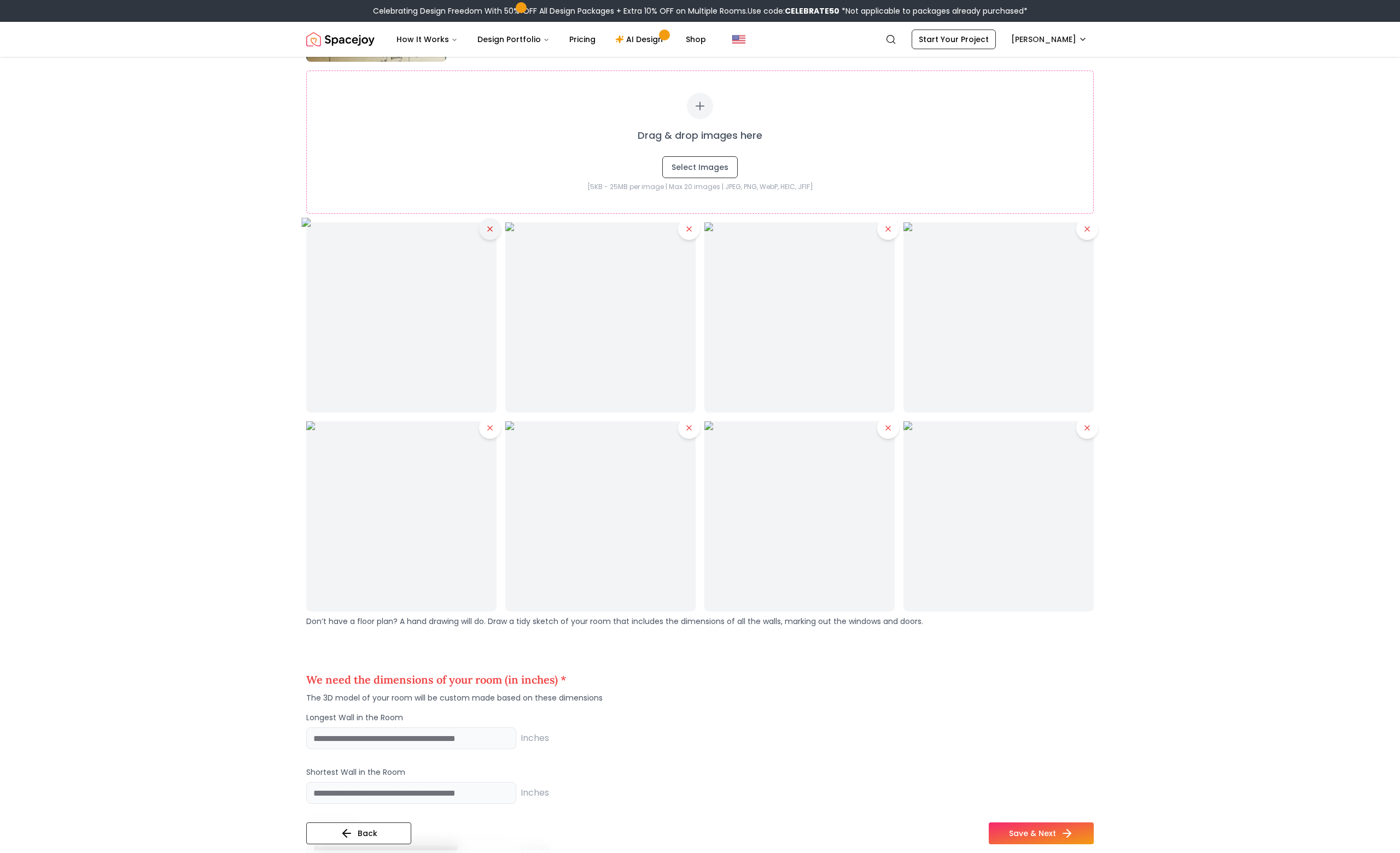
click at [492, 229] on icon at bounding box center [490, 229] width 9 height 9
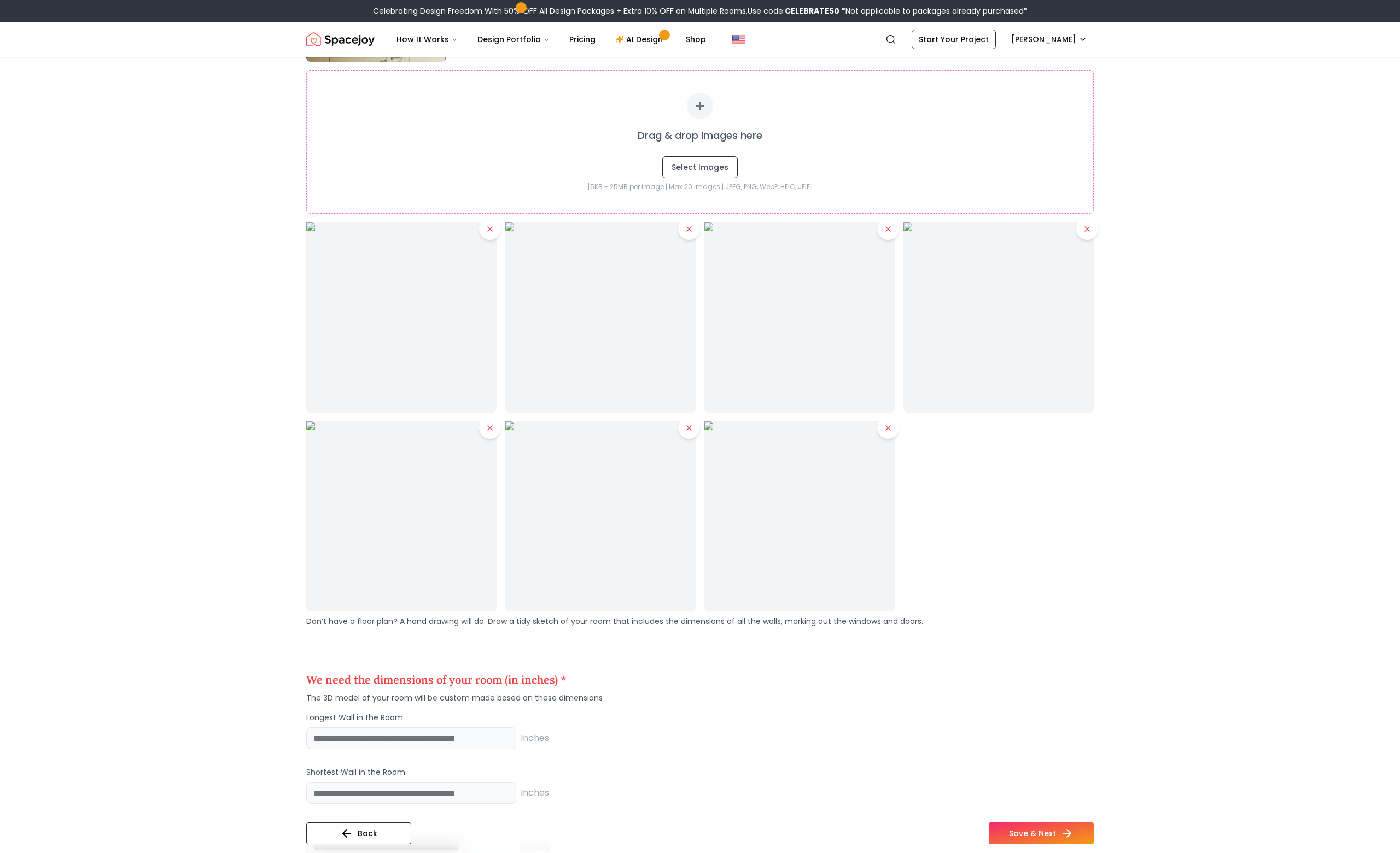
click at [492, 229] on icon at bounding box center [490, 229] width 9 height 9
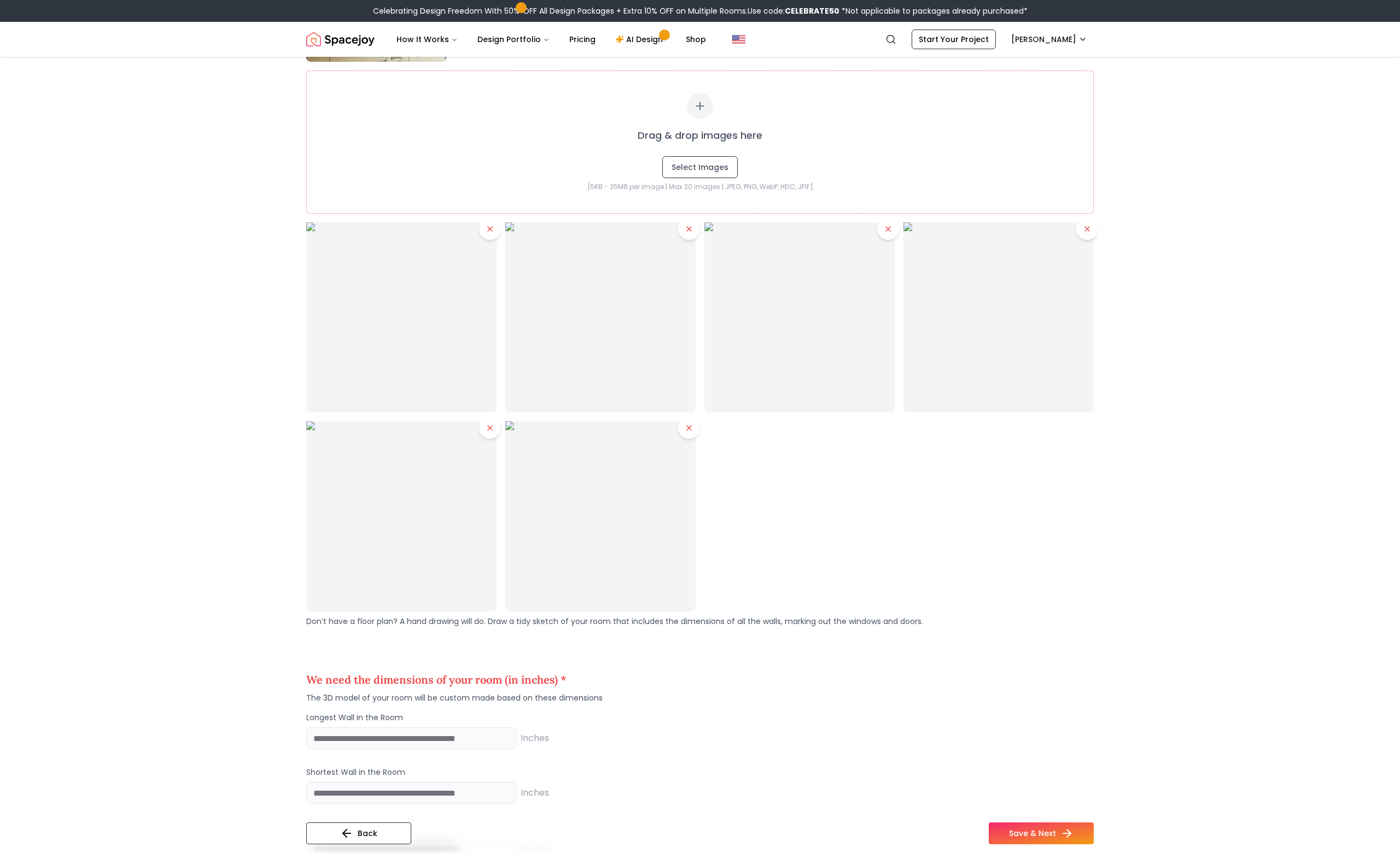
click at [492, 229] on icon at bounding box center [490, 229] width 9 height 9
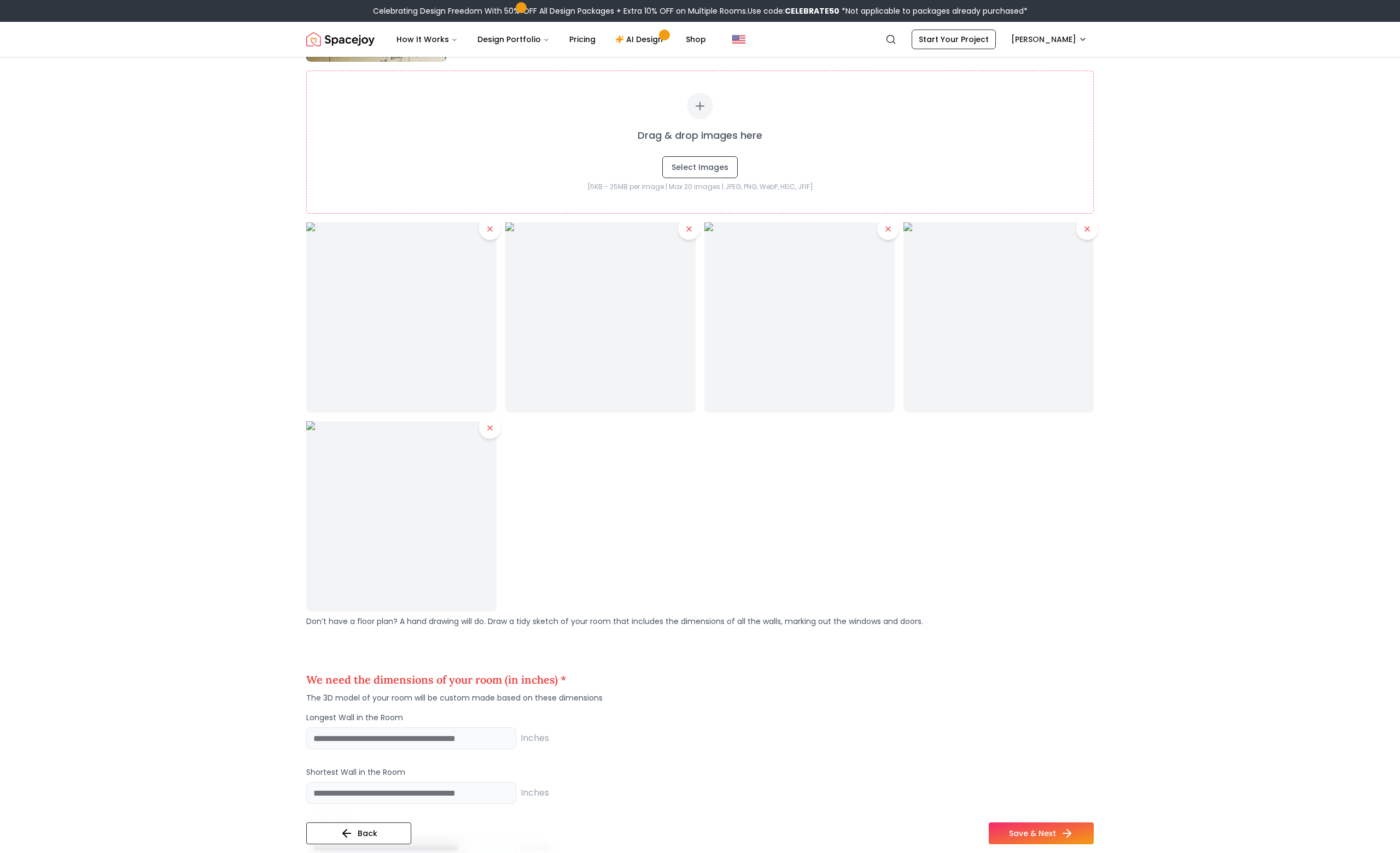
click at [492, 229] on icon at bounding box center [490, 229] width 9 height 9
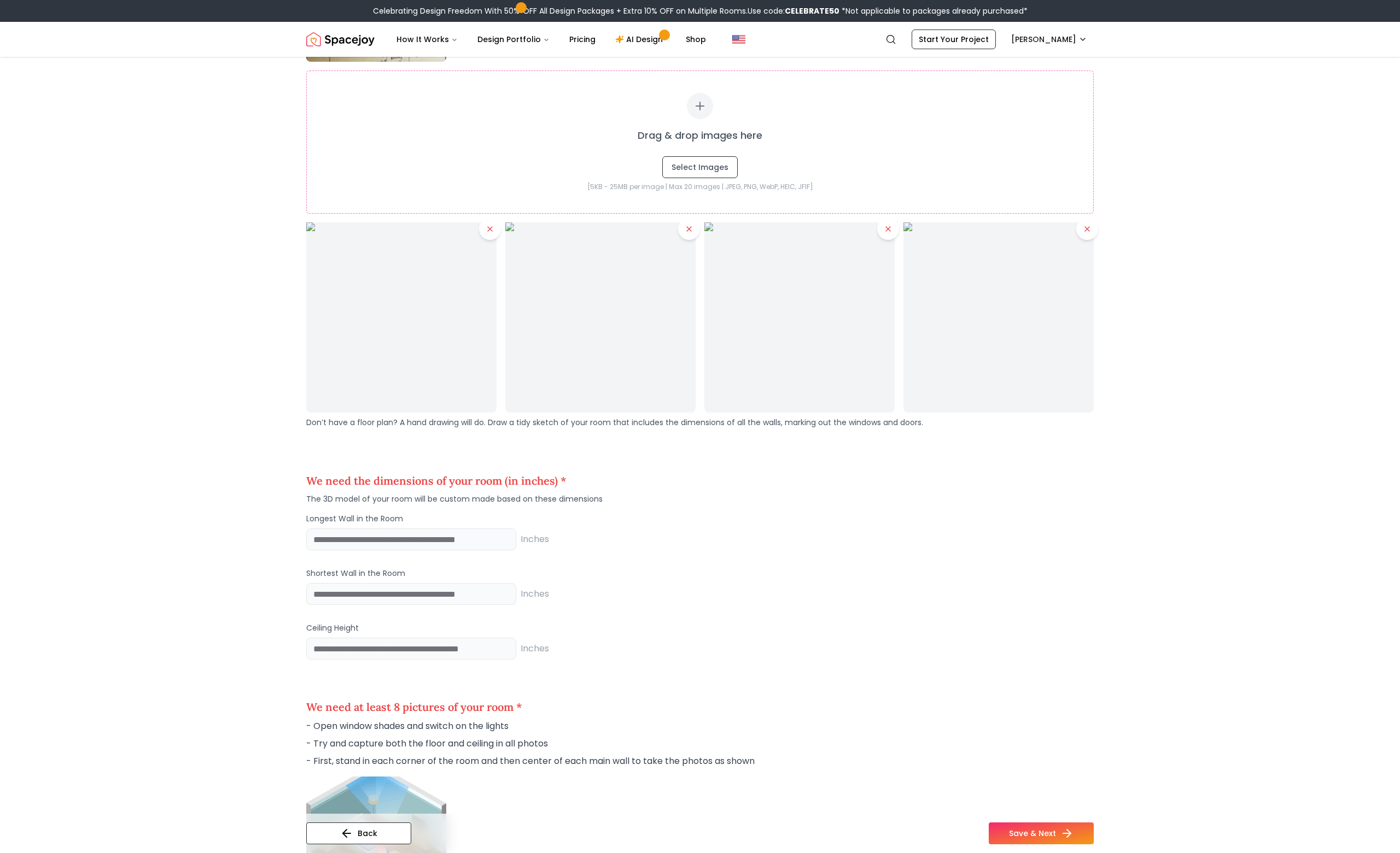
click at [492, 229] on icon at bounding box center [490, 229] width 9 height 9
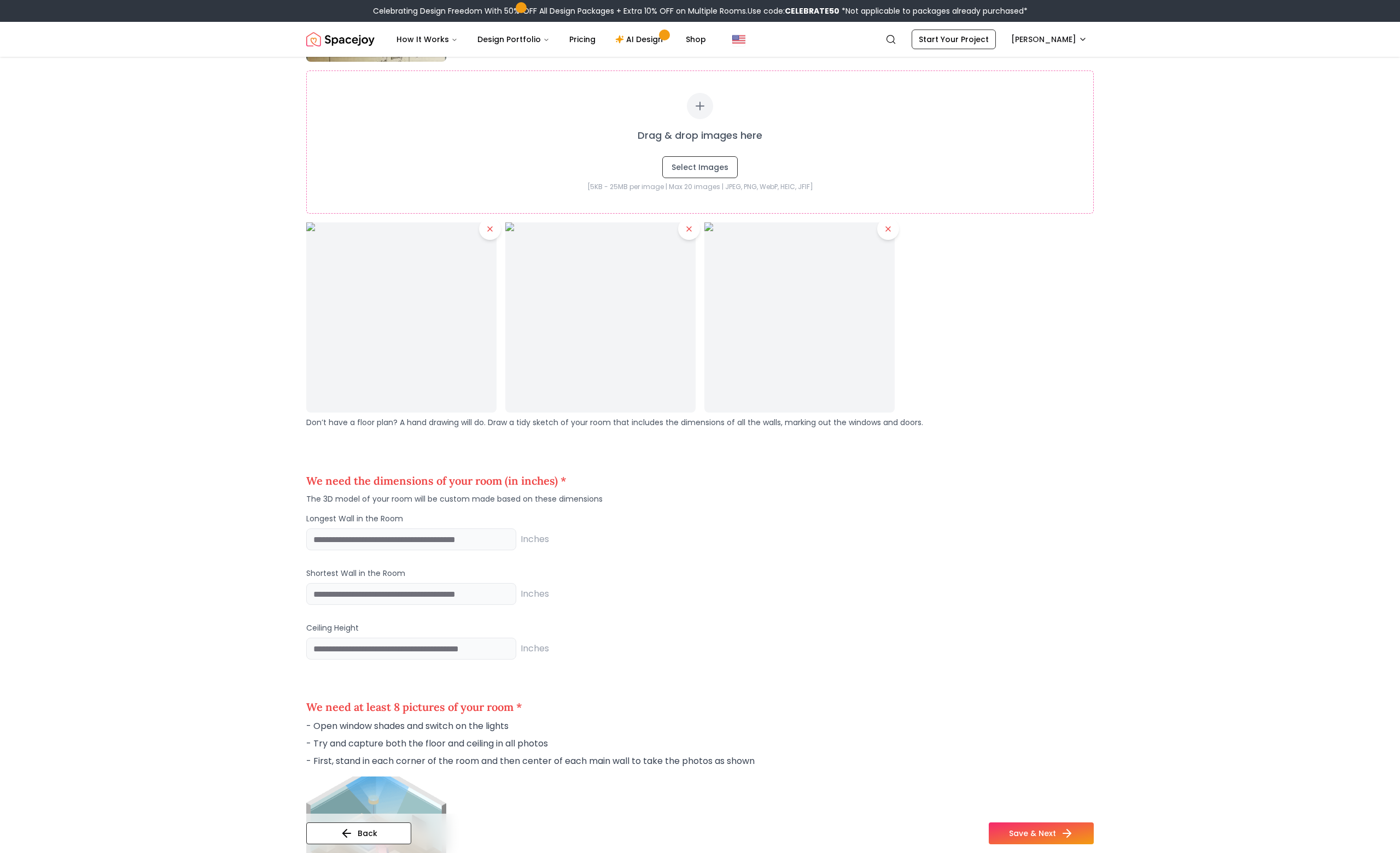
click at [492, 229] on icon at bounding box center [490, 229] width 9 height 9
click at [492, 229] on img at bounding box center [401, 318] width 190 height 190
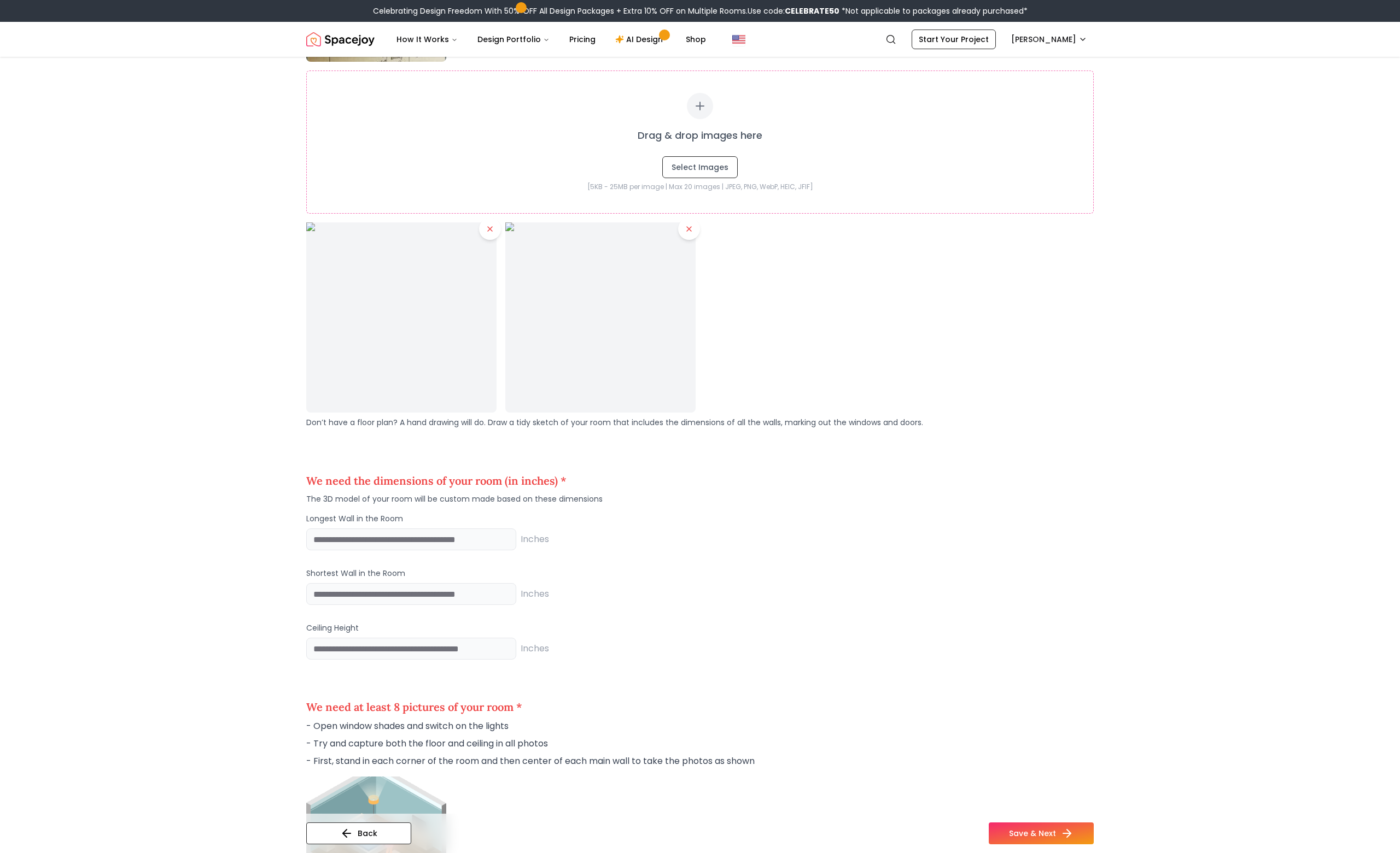
click at [492, 229] on icon at bounding box center [490, 229] width 9 height 9
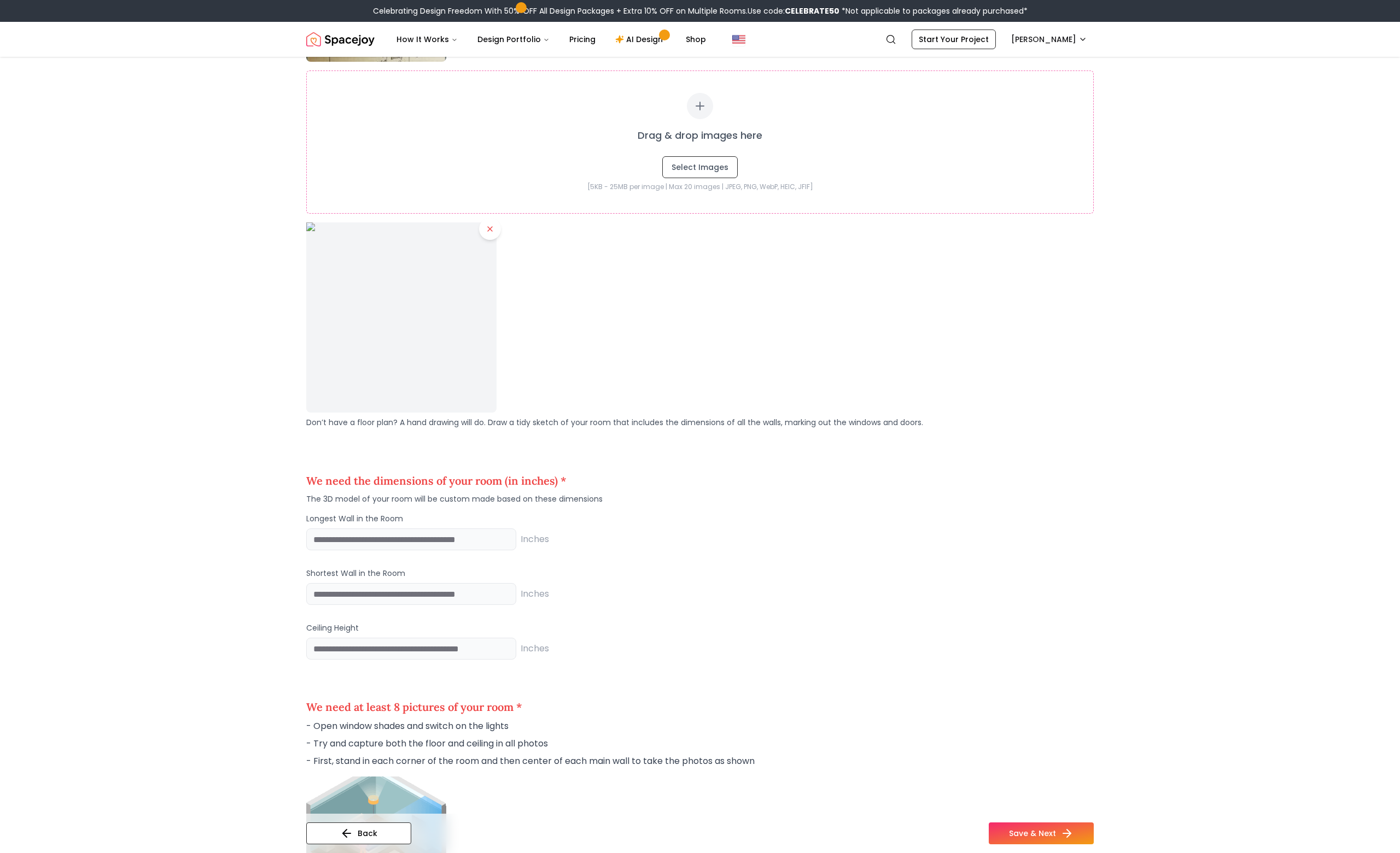
click at [492, 229] on icon at bounding box center [490, 229] width 9 height 9
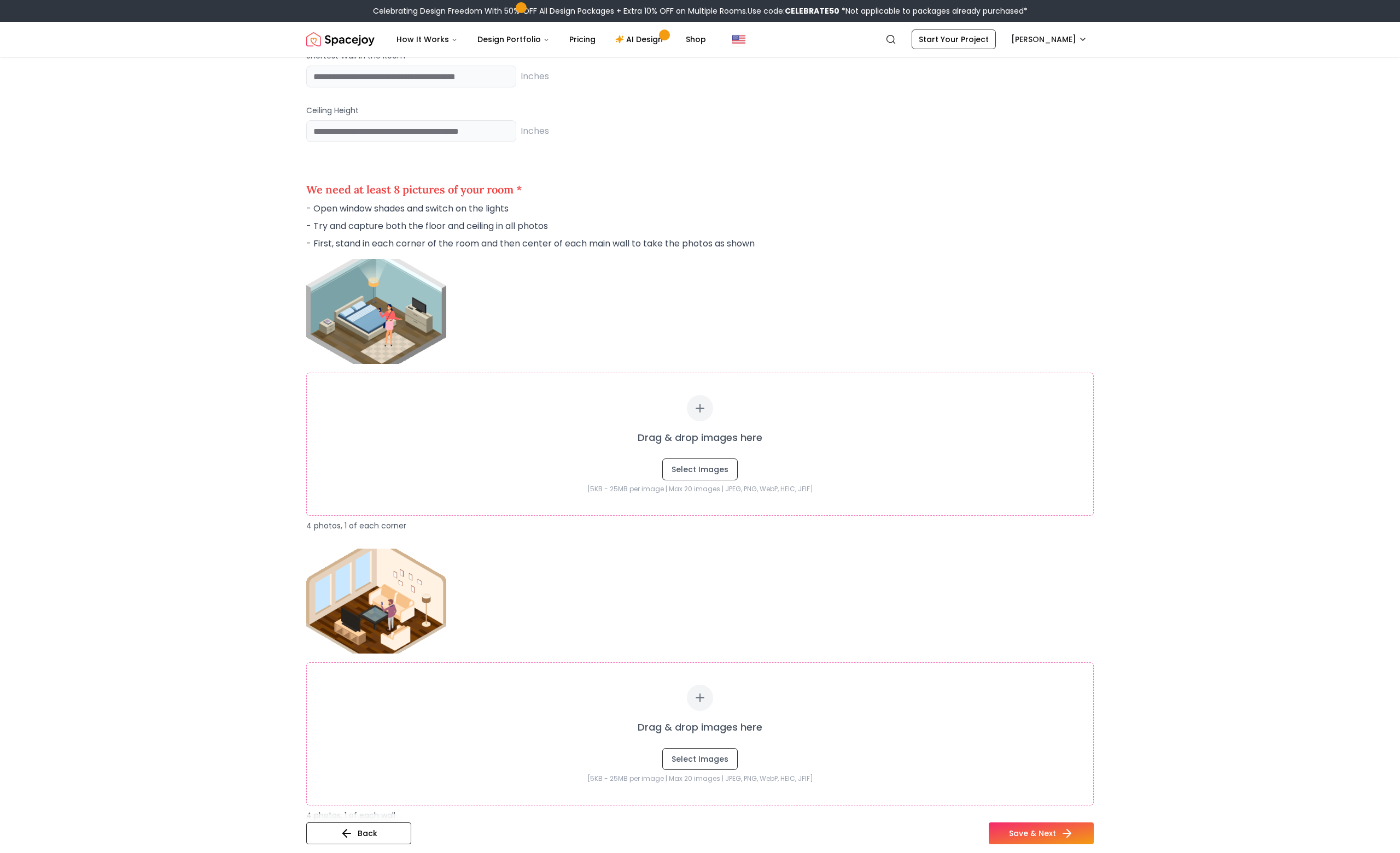
scroll to position [1350, 0]
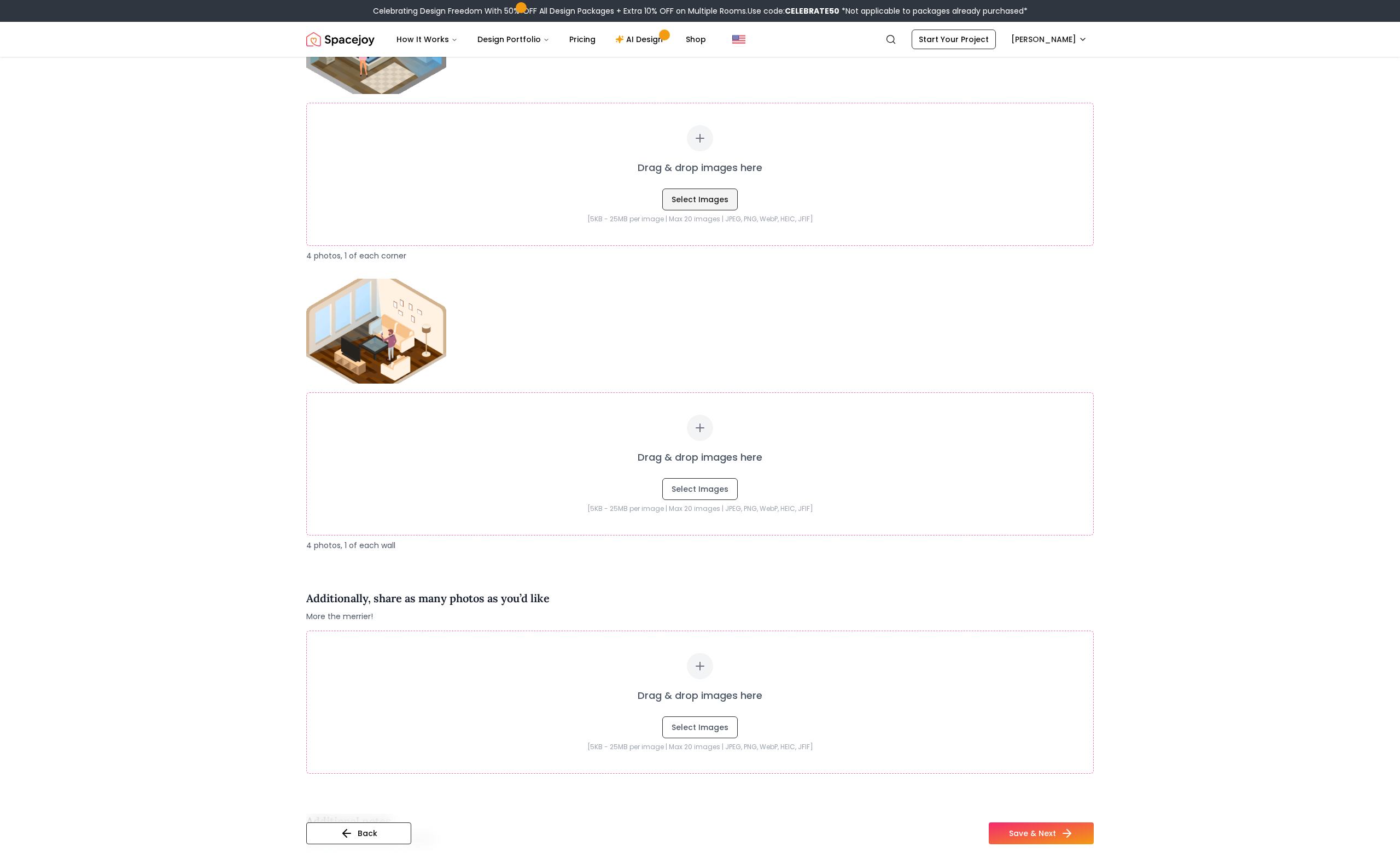
click at [683, 195] on button "Select Images" at bounding box center [700, 199] width 75 height 22
type input "**********"
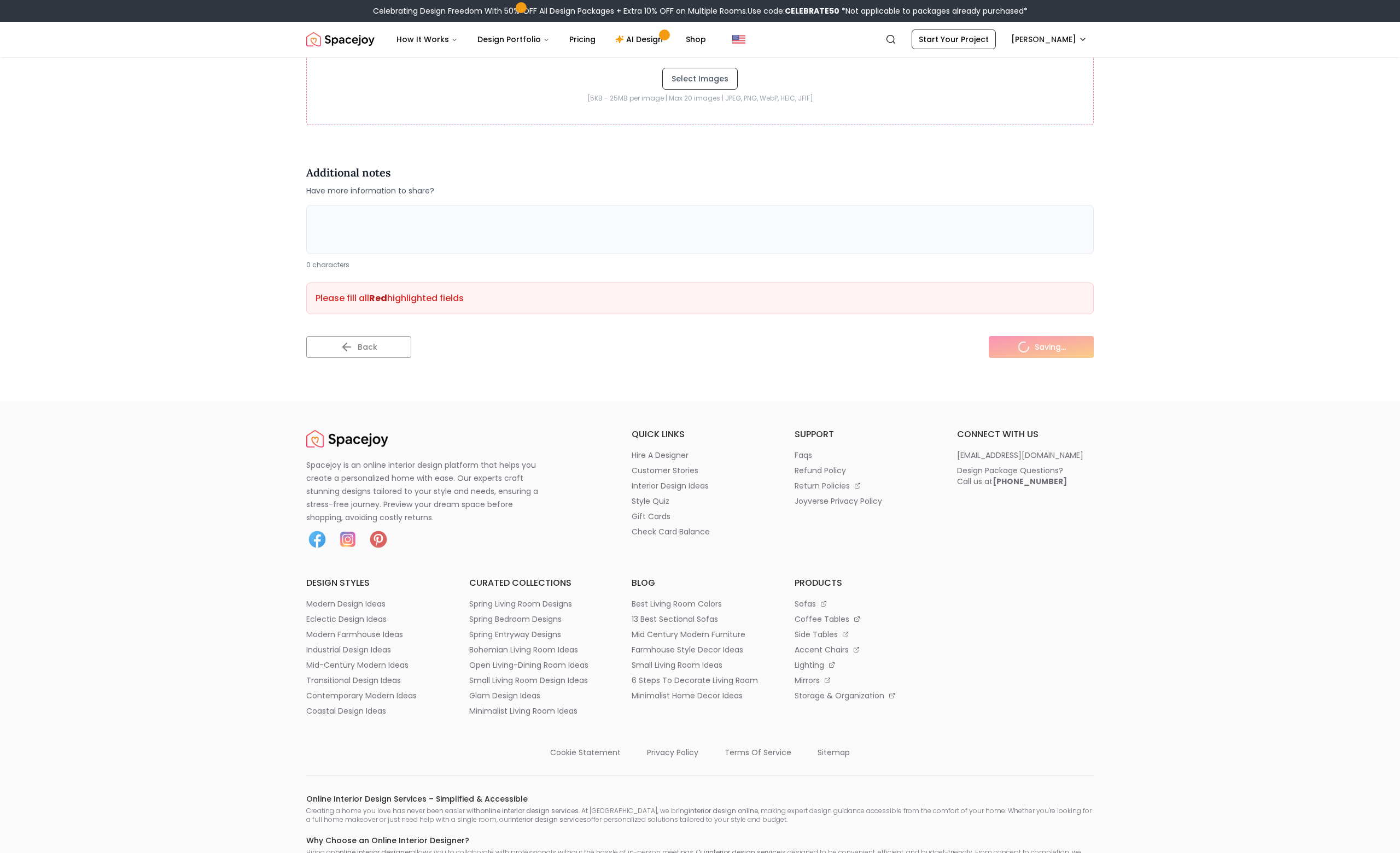
scroll to position [2594, 0]
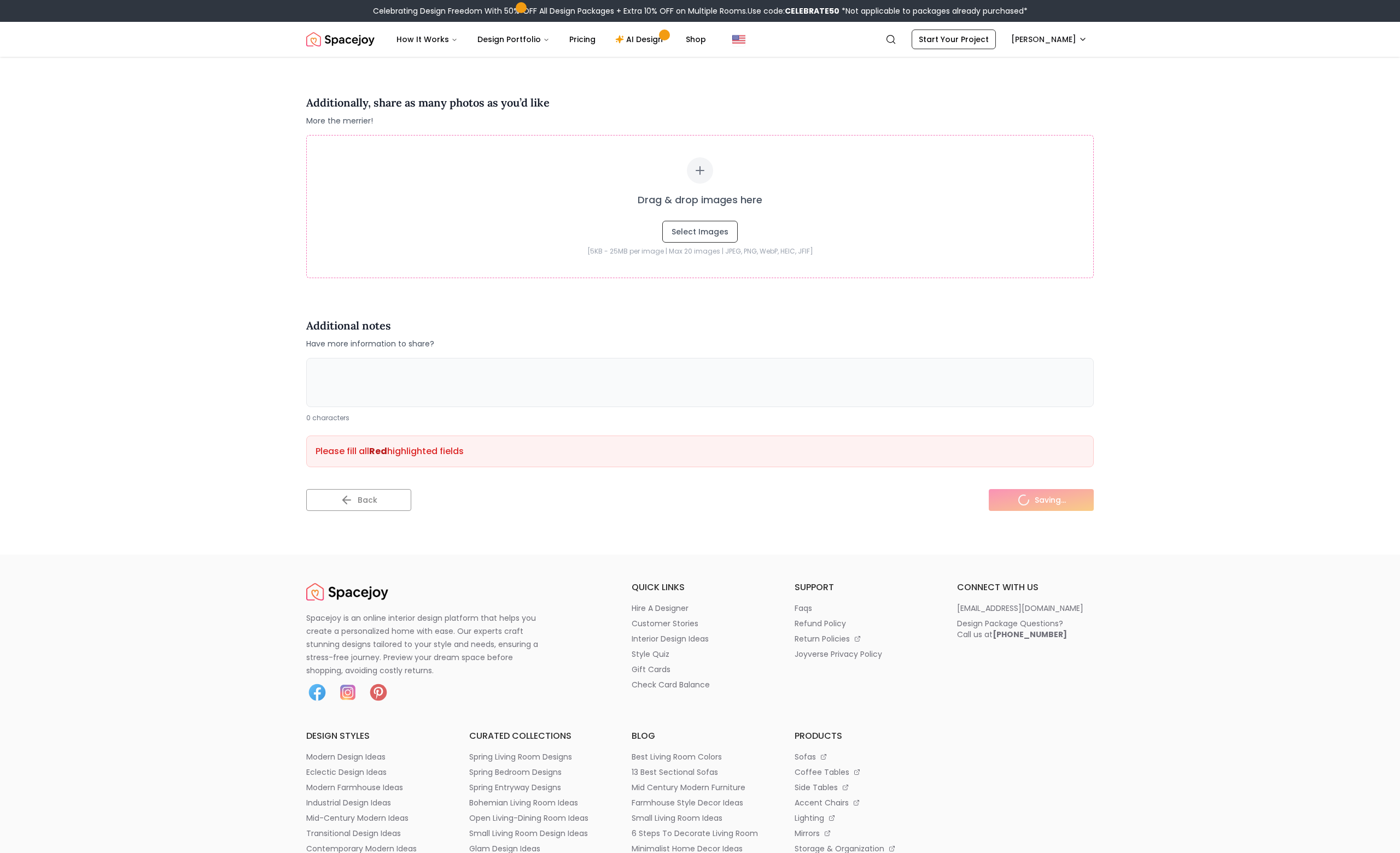
scroll to position [2396, 0]
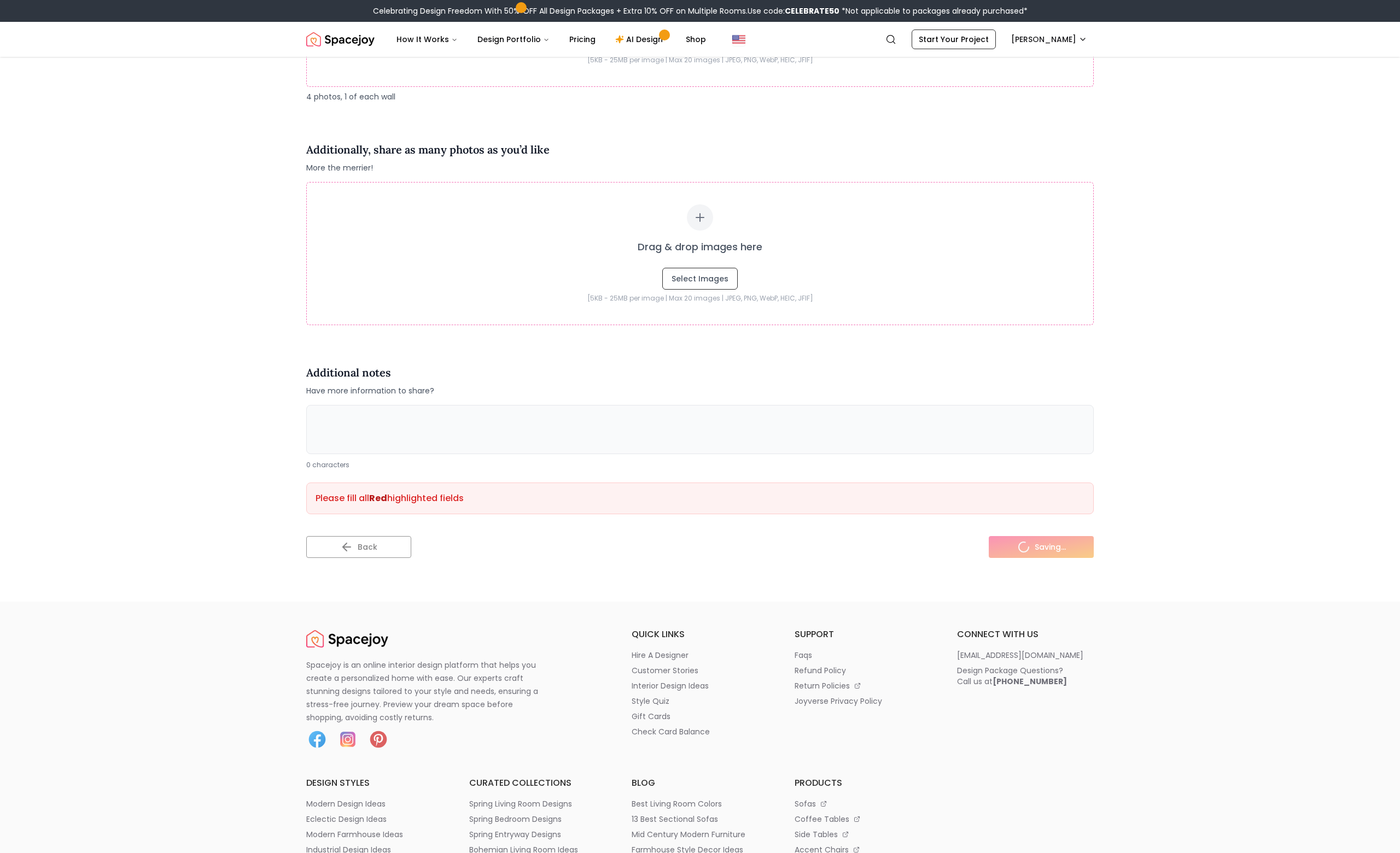
click at [832, 548] on div "Back Saving..." at bounding box center [700, 551] width 787 height 30
click at [1054, 543] on div "Back Saving..." at bounding box center [700, 551] width 787 height 30
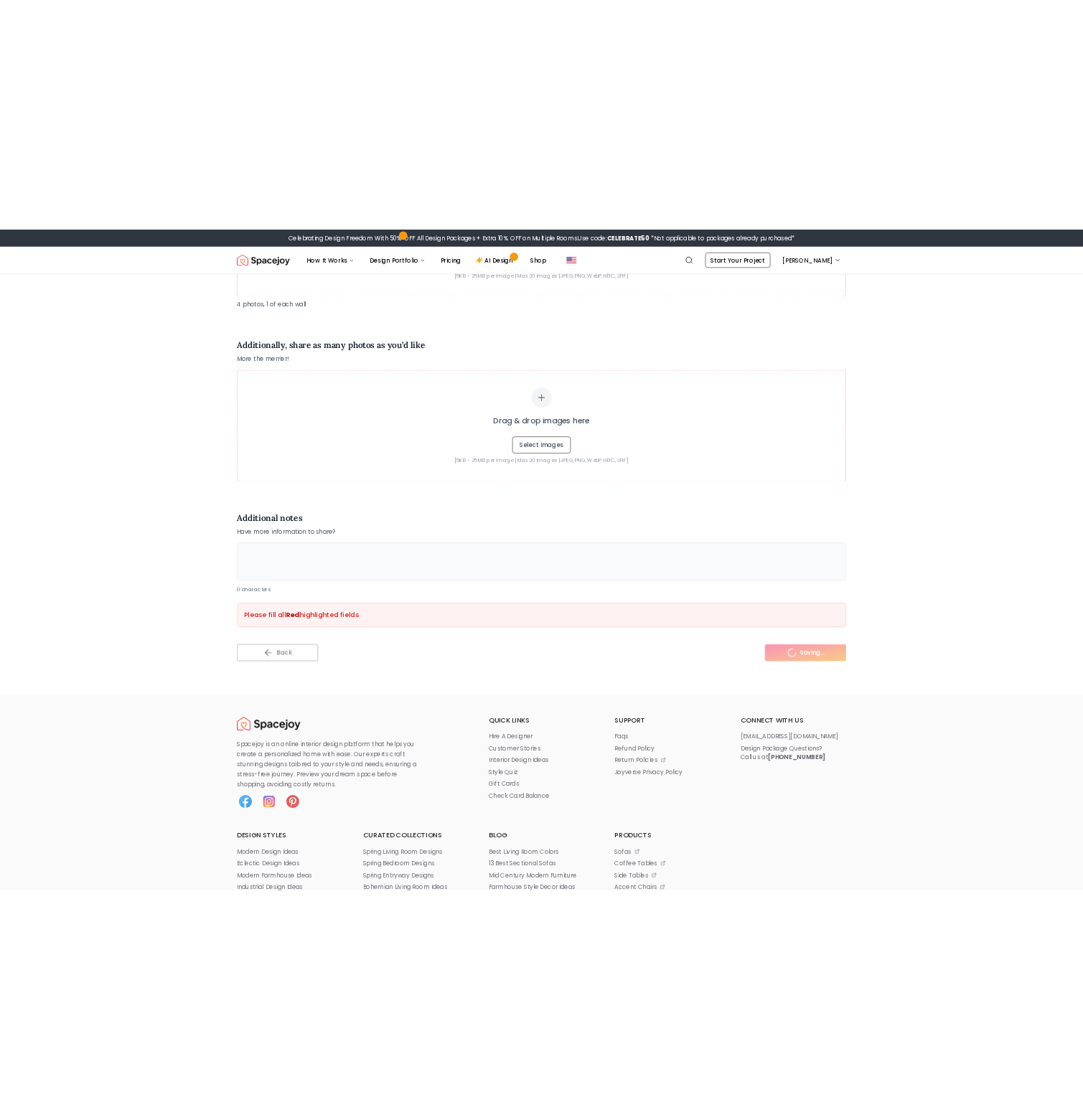
scroll to position [3127, 0]
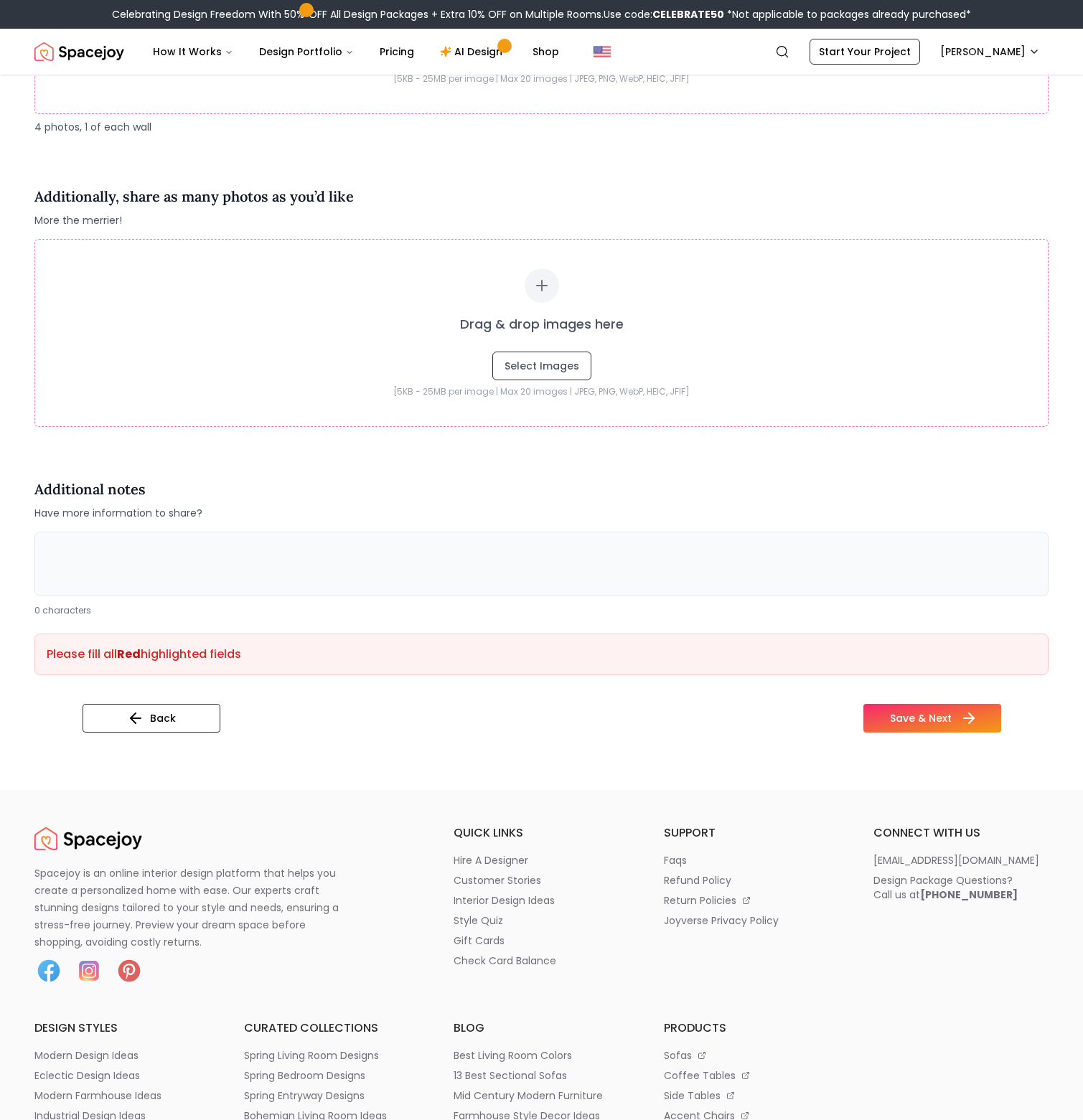
click at [960, 711] on icon at bounding box center [968, 718] width 17 height 17
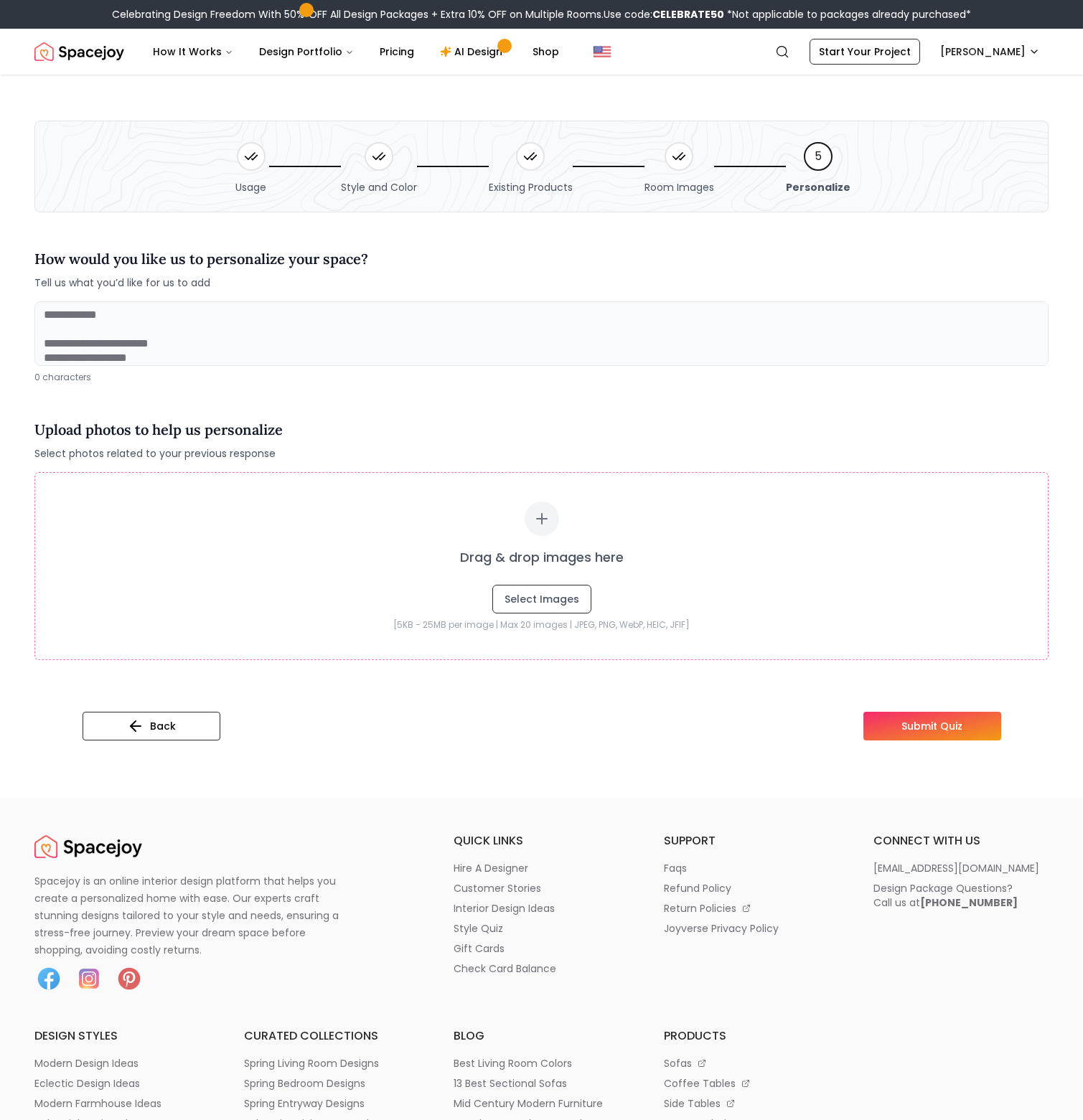
click at [262, 336] on textarea at bounding box center [541, 333] width 1014 height 64
drag, startPoint x: 255, startPoint y: 355, endPoint x: 87, endPoint y: 326, distance: 170.5
click at [87, 326] on textarea at bounding box center [541, 333] width 1014 height 64
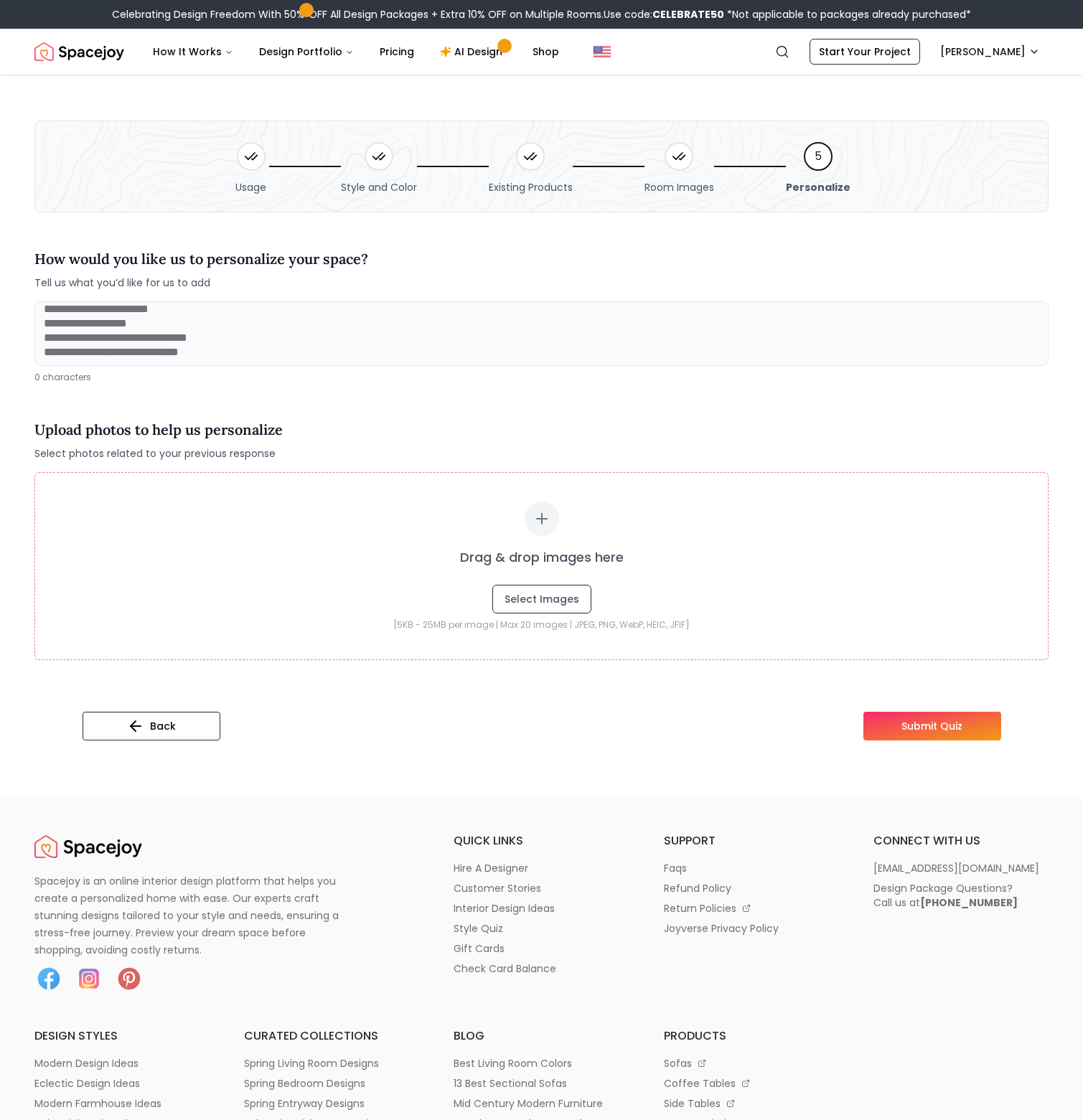
scroll to position [0, 0]
type textarea "**********"
click at [912, 734] on button "Submit Quiz" at bounding box center [932, 726] width 138 height 29
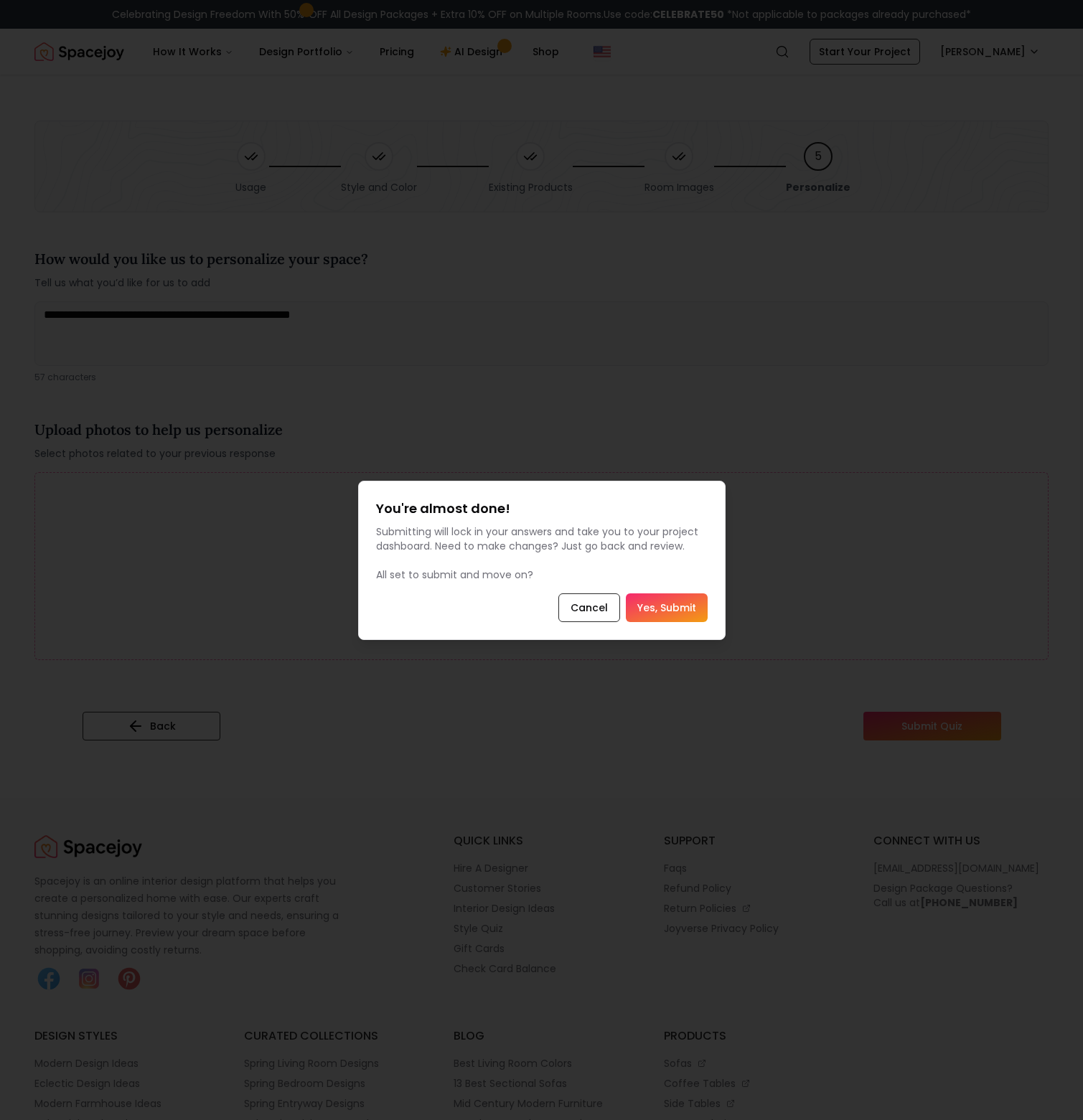
click at [666, 609] on button "Yes, Submit" at bounding box center [667, 607] width 82 height 29
